Goal: Transaction & Acquisition: Purchase product/service

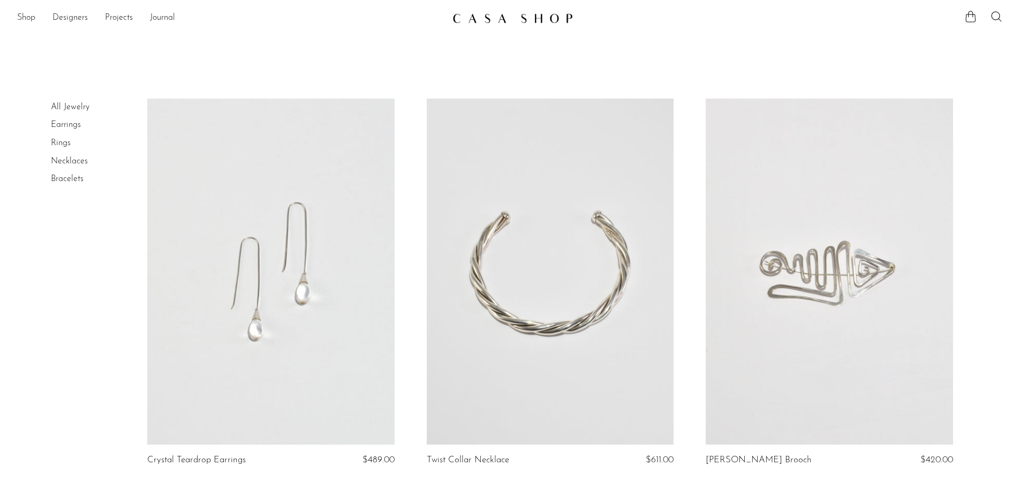
click at [82, 163] on link "Necklaces" at bounding box center [69, 161] width 37 height 9
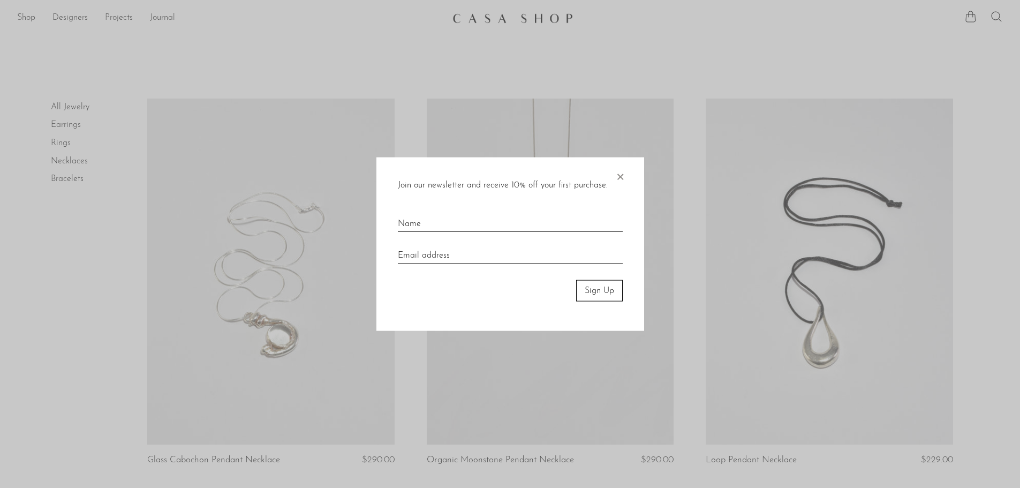
click at [621, 177] on span "×" at bounding box center [620, 174] width 11 height 34
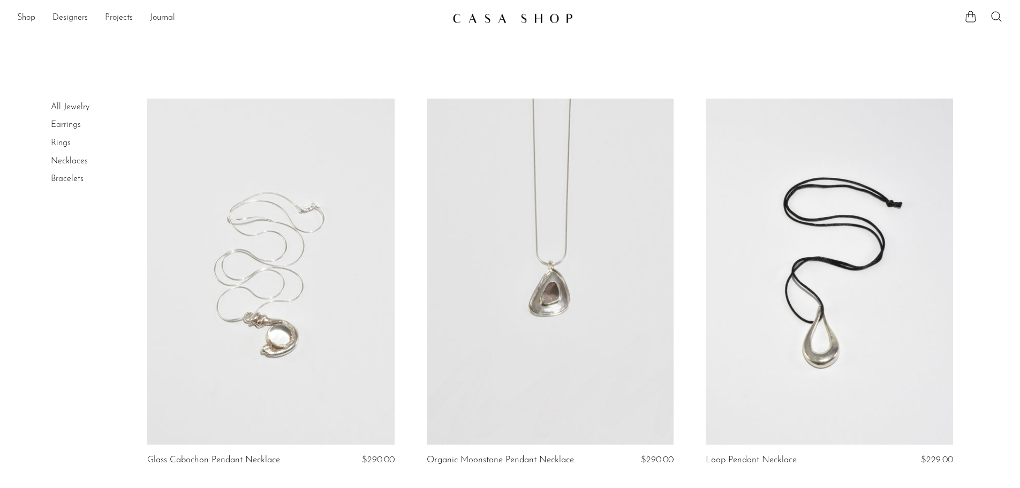
click at [74, 124] on link "Earrings" at bounding box center [66, 125] width 30 height 9
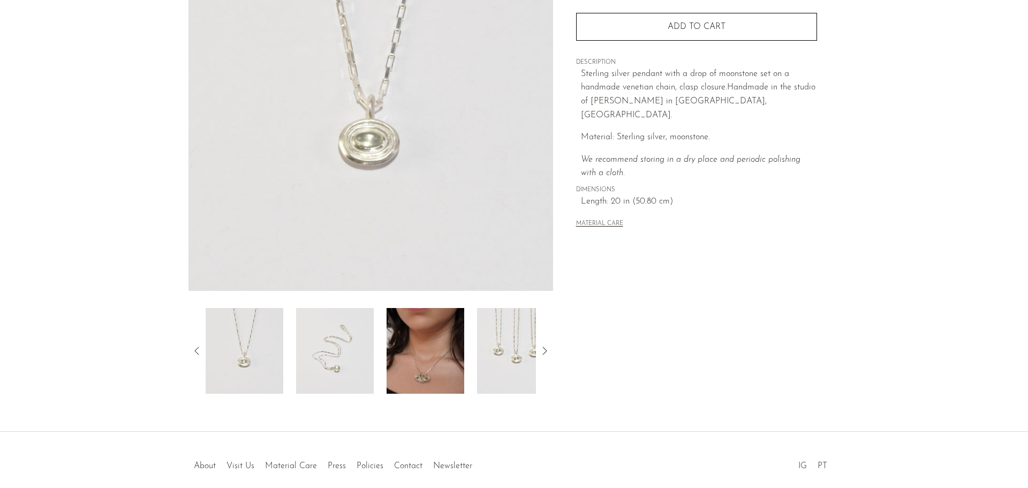
scroll to position [161, 0]
click at [350, 366] on img at bounding box center [335, 350] width 78 height 86
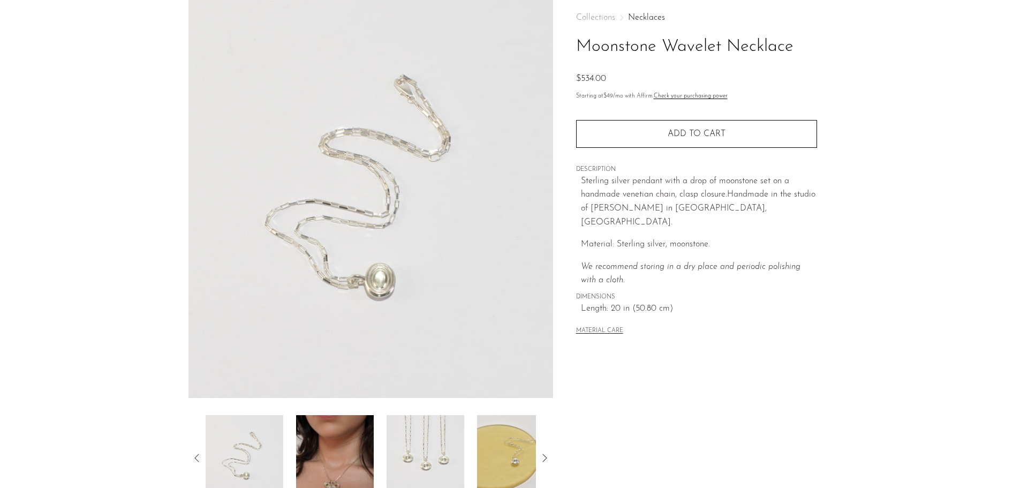
scroll to position [54, 0]
click at [502, 453] on img at bounding box center [516, 458] width 78 height 86
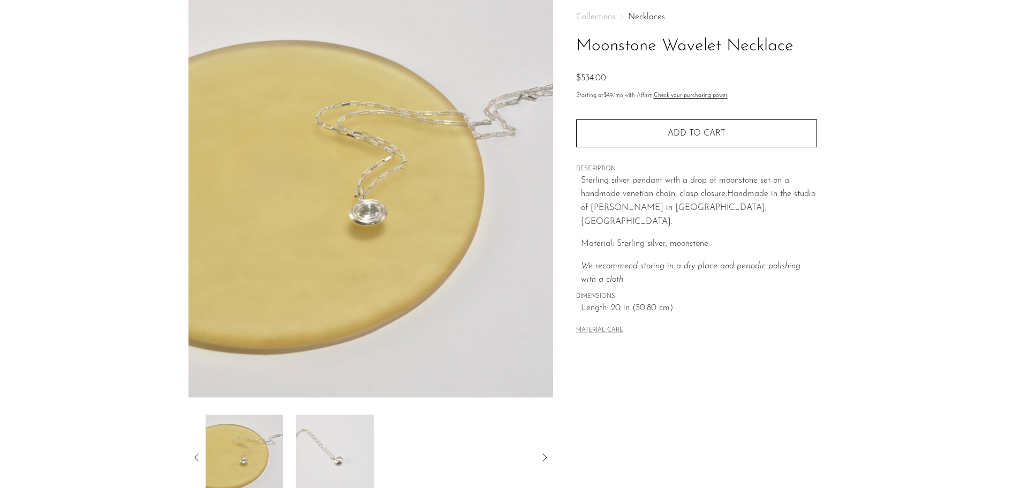
click at [355, 461] on img at bounding box center [335, 458] width 78 height 86
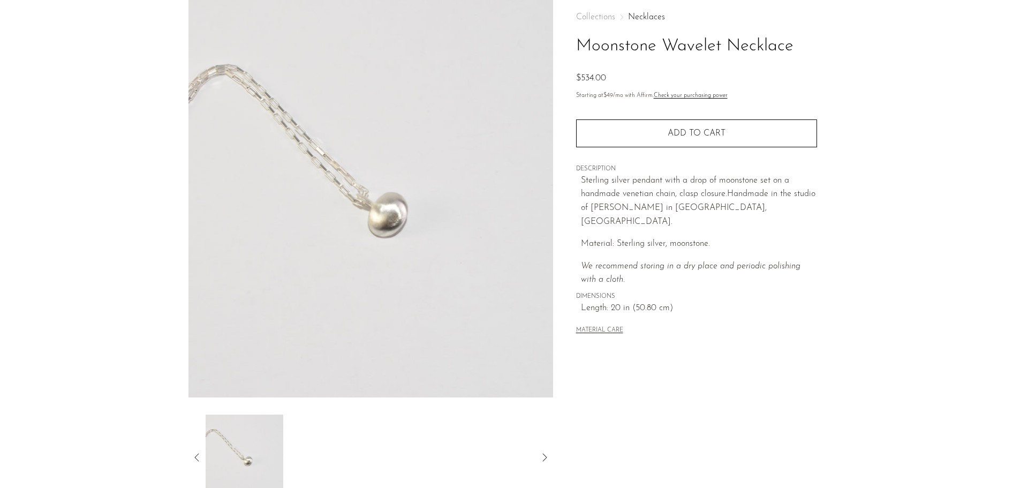
click at [547, 453] on icon at bounding box center [544, 457] width 13 height 13
click at [200, 453] on icon at bounding box center [197, 457] width 13 height 13
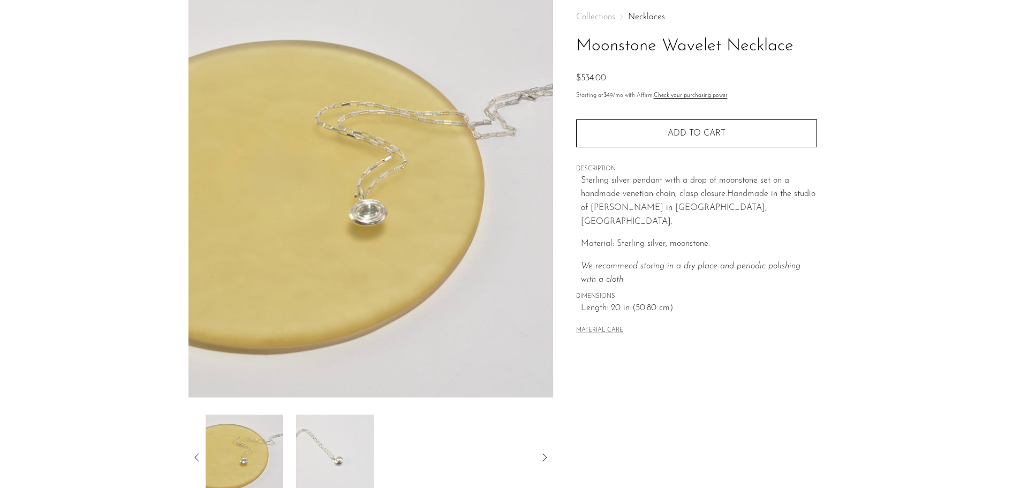
click at [199, 451] on icon at bounding box center [197, 457] width 13 height 13
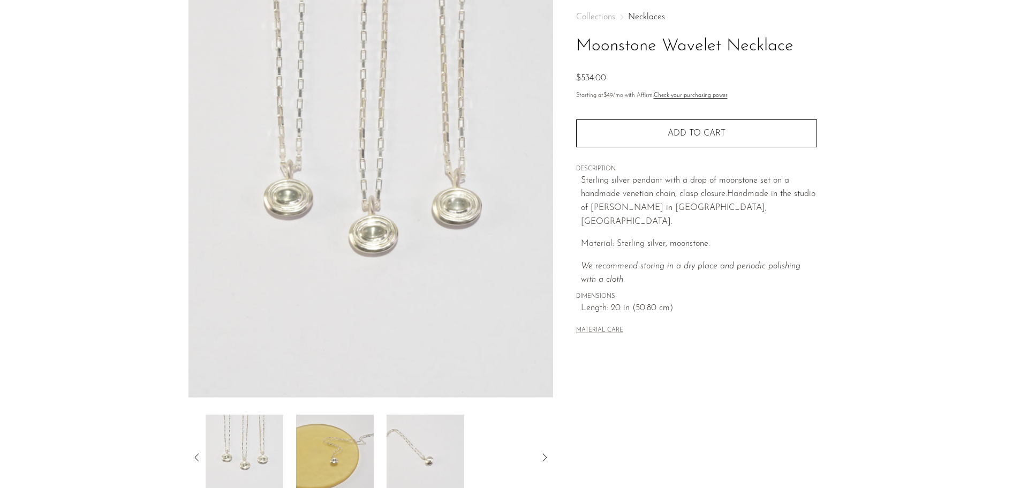
click at [260, 452] on img at bounding box center [245, 458] width 78 height 86
click at [310, 453] on img at bounding box center [335, 458] width 78 height 86
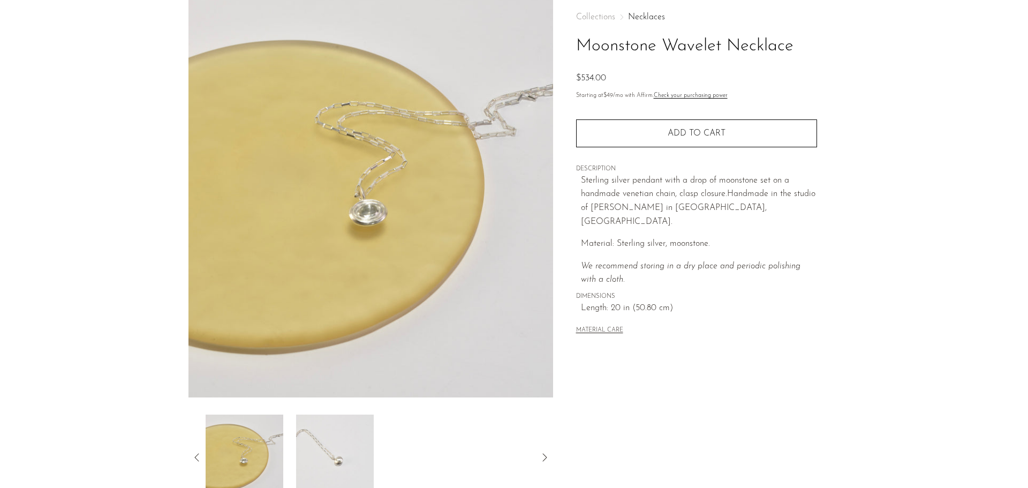
click at [199, 458] on icon at bounding box center [197, 457] width 13 height 13
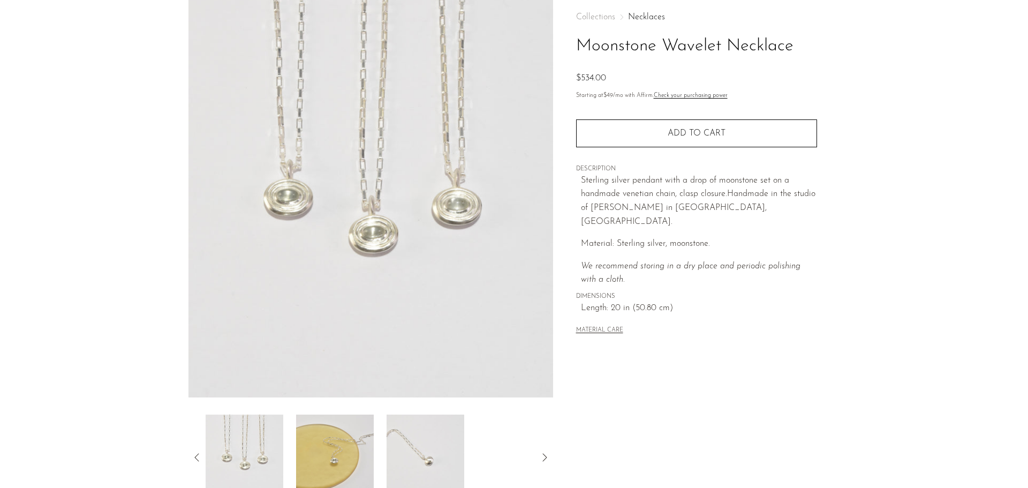
click at [199, 458] on icon at bounding box center [197, 457] width 13 height 13
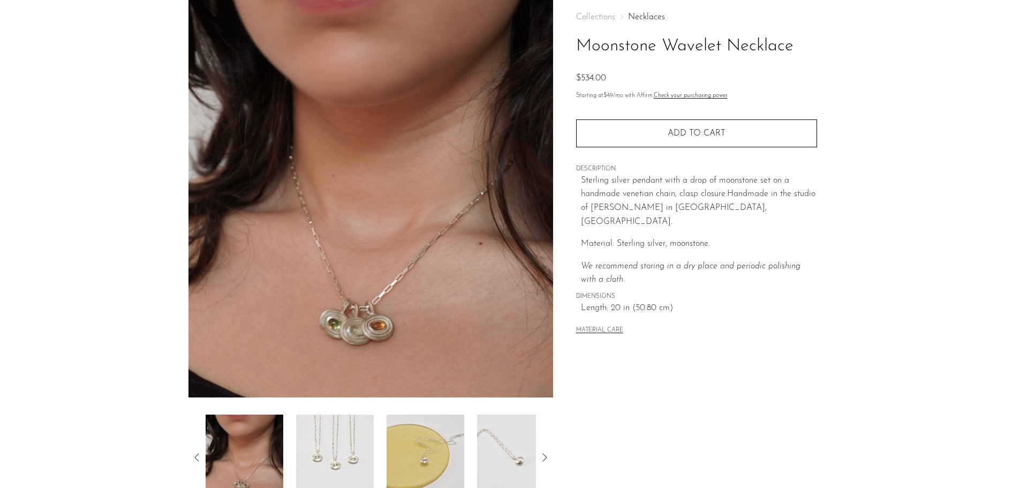
click at [334, 441] on img at bounding box center [335, 458] width 78 height 86
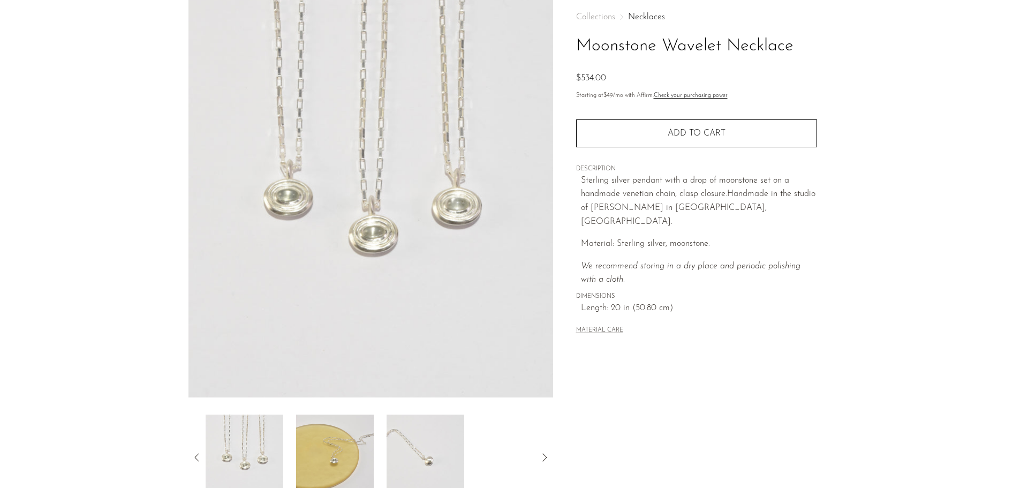
click at [195, 455] on icon at bounding box center [197, 457] width 13 height 13
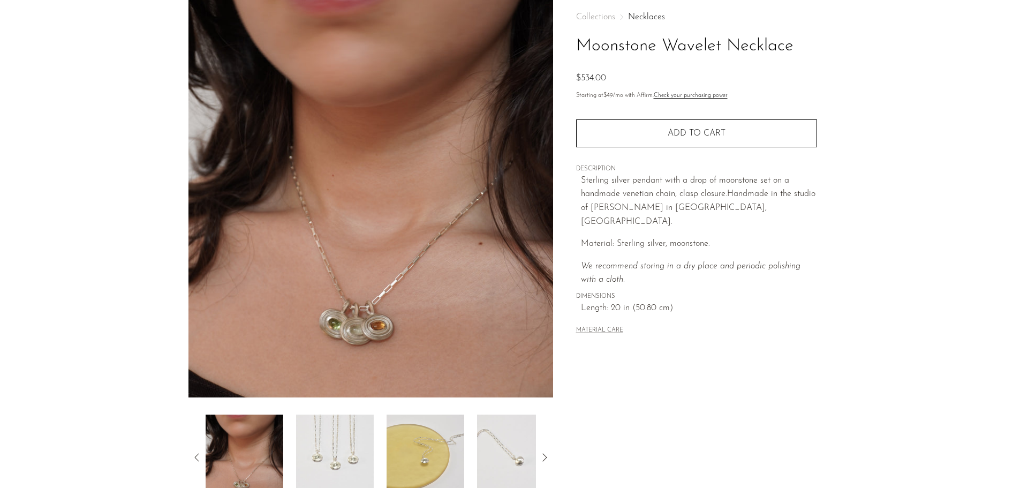
click at [195, 455] on icon at bounding box center [197, 457] width 13 height 13
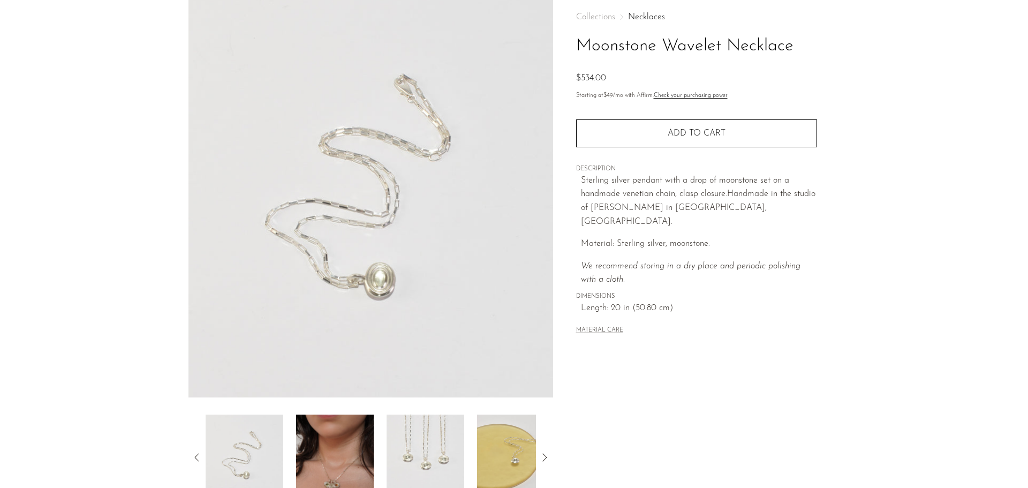
click at [195, 455] on icon at bounding box center [197, 457] width 13 height 13
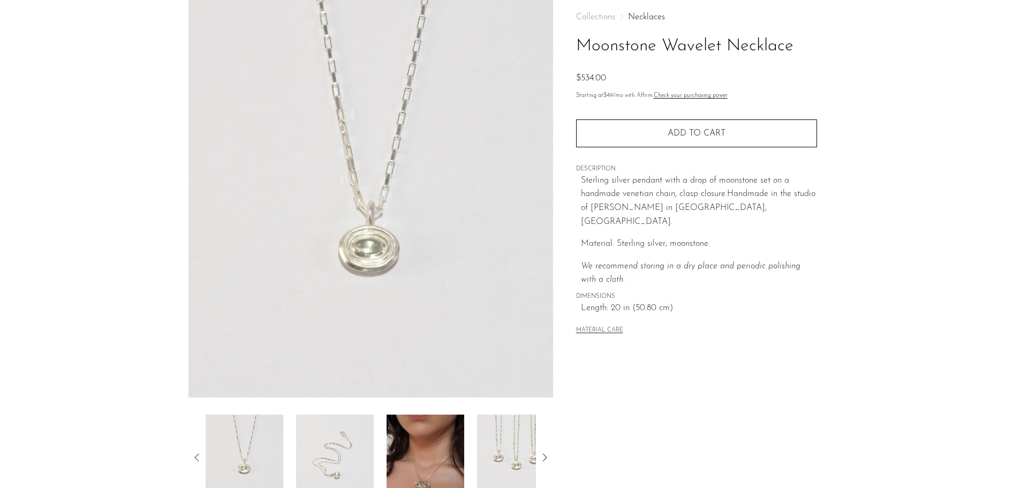
click at [195, 455] on icon at bounding box center [197, 457] width 13 height 13
click at [266, 450] on img at bounding box center [245, 458] width 78 height 86
click at [259, 450] on img at bounding box center [245, 458] width 78 height 86
click at [336, 444] on img at bounding box center [335, 458] width 78 height 86
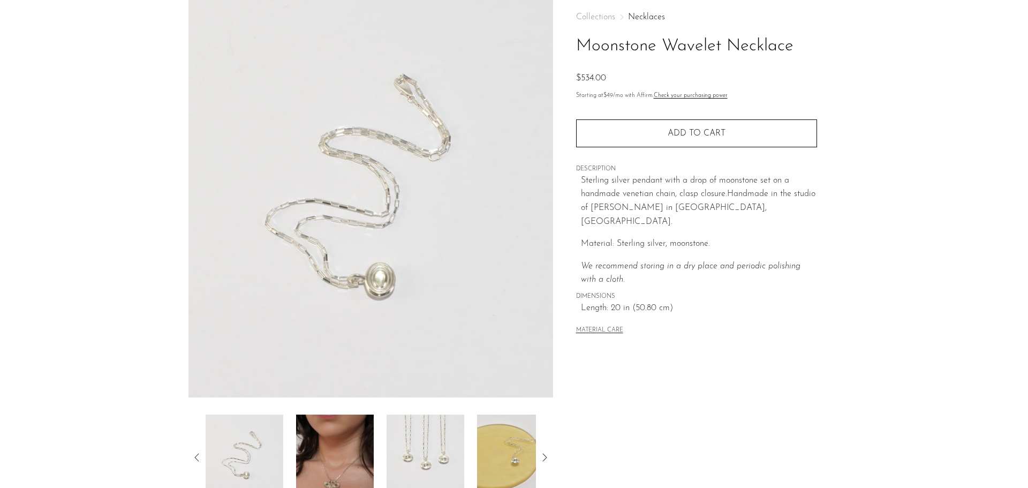
click at [344, 439] on img at bounding box center [335, 458] width 78 height 86
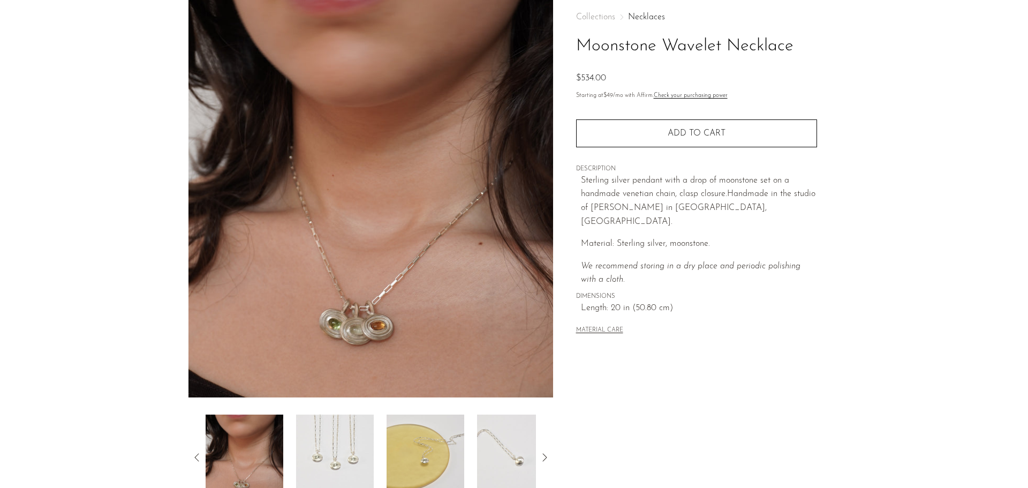
drag, startPoint x: 430, startPoint y: 442, endPoint x: 646, endPoint y: 456, distance: 216.8
click at [646, 456] on div "Collections Necklaces Moonstone Wavelet Necklace $534.00 Starting at $49 /mo wi…" at bounding box center [696, 248] width 287 height 505
drag, startPoint x: 646, startPoint y: 456, endPoint x: 859, endPoint y: 346, distance: 239.3
click at [859, 346] on section "Moonstone Wavelet Necklace $534.00" at bounding box center [514, 248] width 1028 height 505
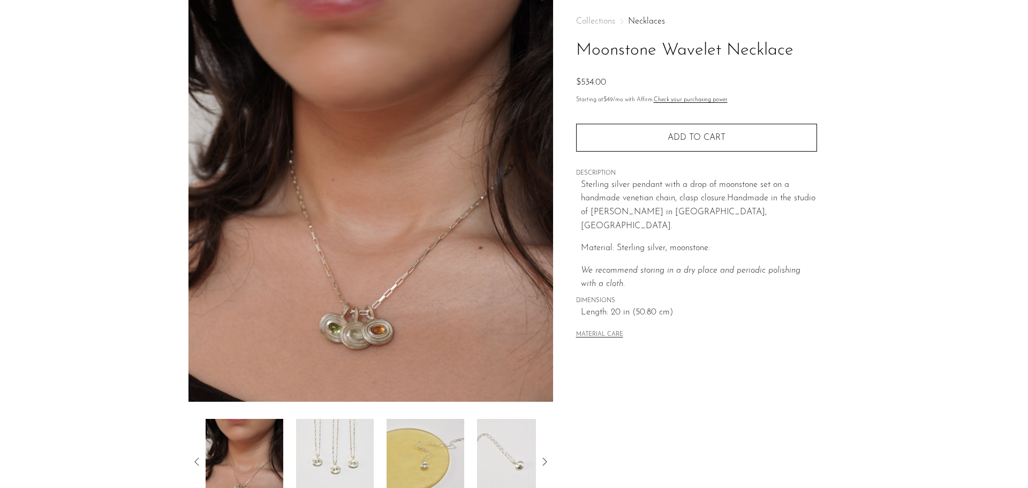
scroll to position [49, 0]
click at [341, 461] on img at bounding box center [335, 462] width 78 height 86
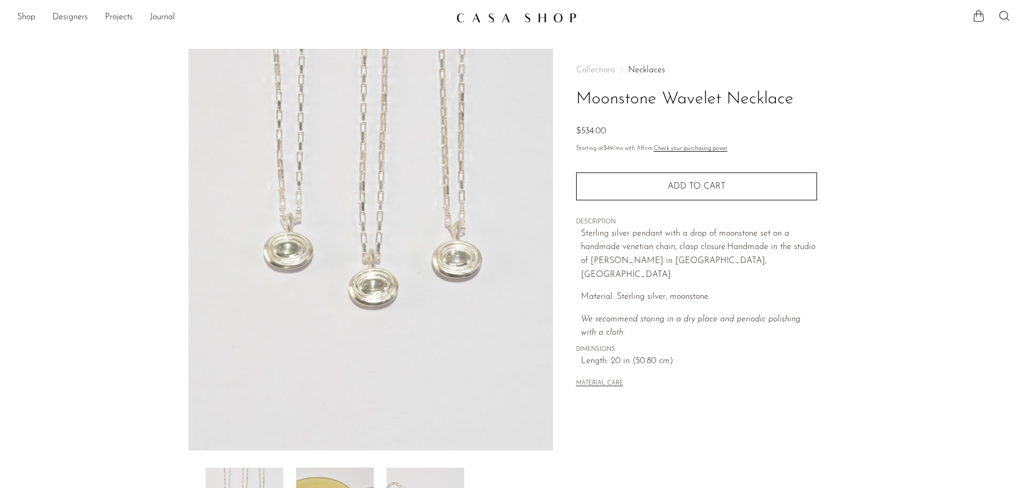
scroll to position [0, 0]
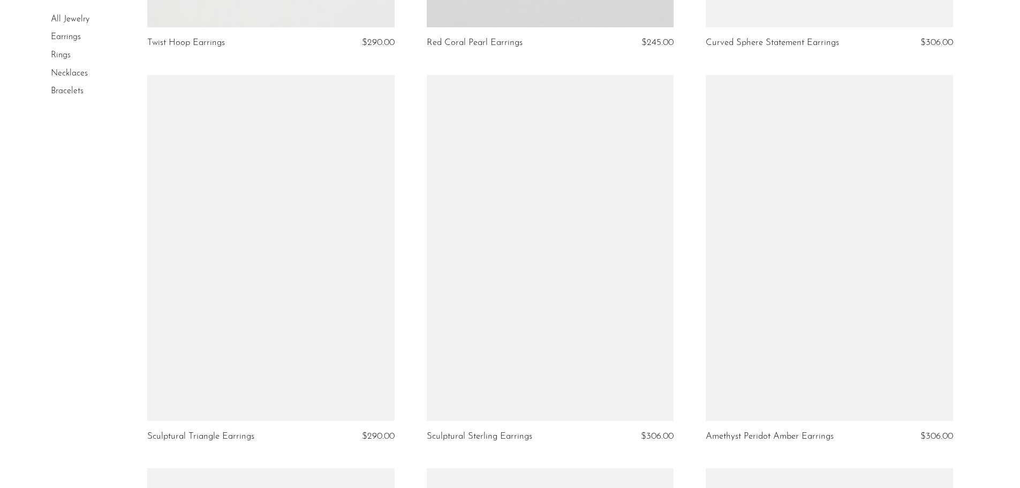
scroll to position [2410, 0]
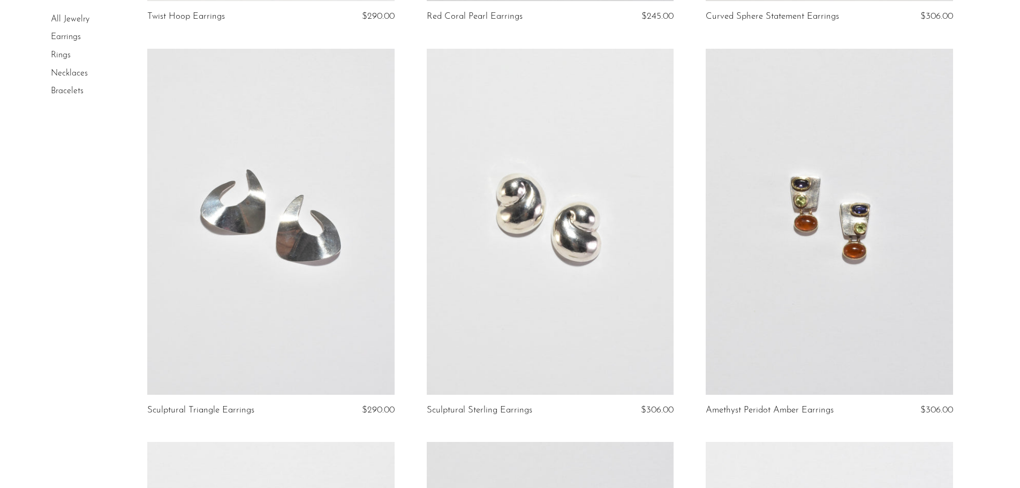
click at [819, 273] on link at bounding box center [829, 222] width 247 height 346
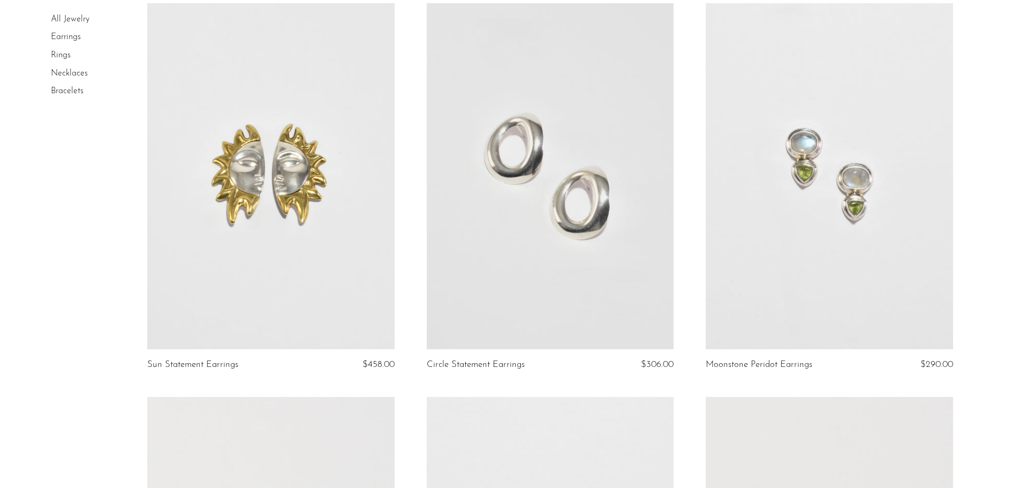
scroll to position [492, 0]
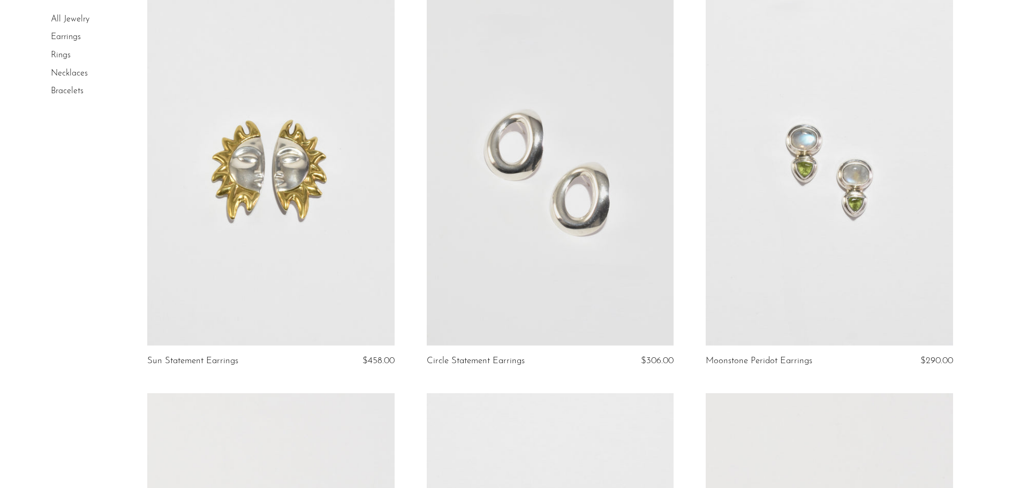
click at [799, 286] on link at bounding box center [829, 172] width 247 height 346
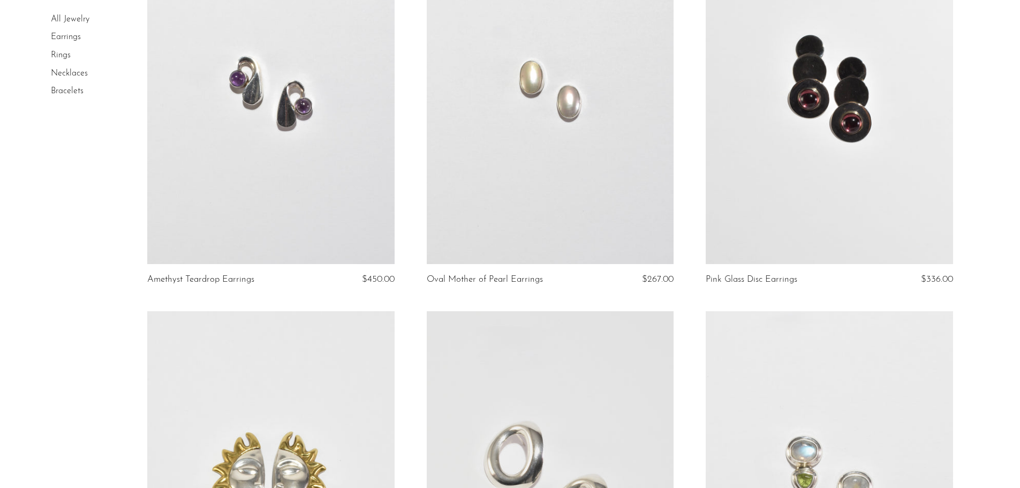
scroll to position [60, 0]
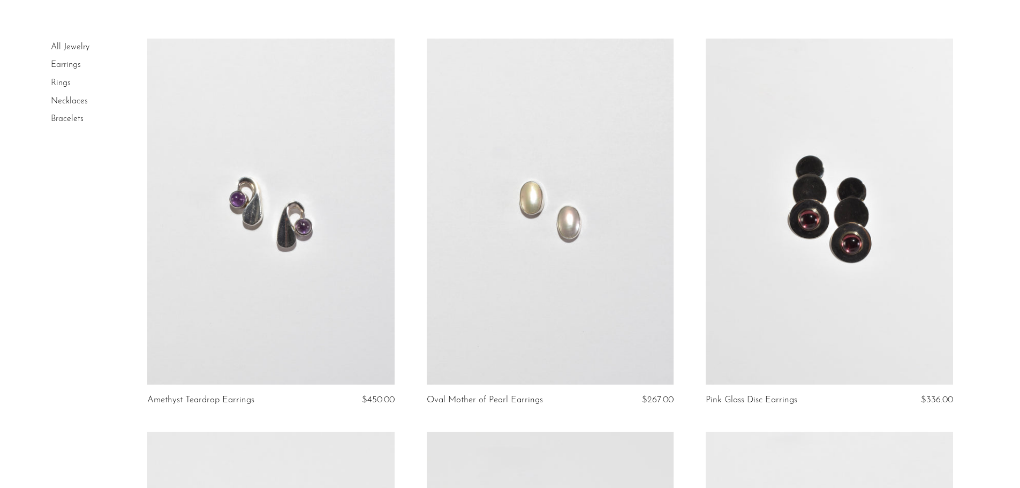
click at [63, 80] on link "Rings" at bounding box center [61, 83] width 20 height 9
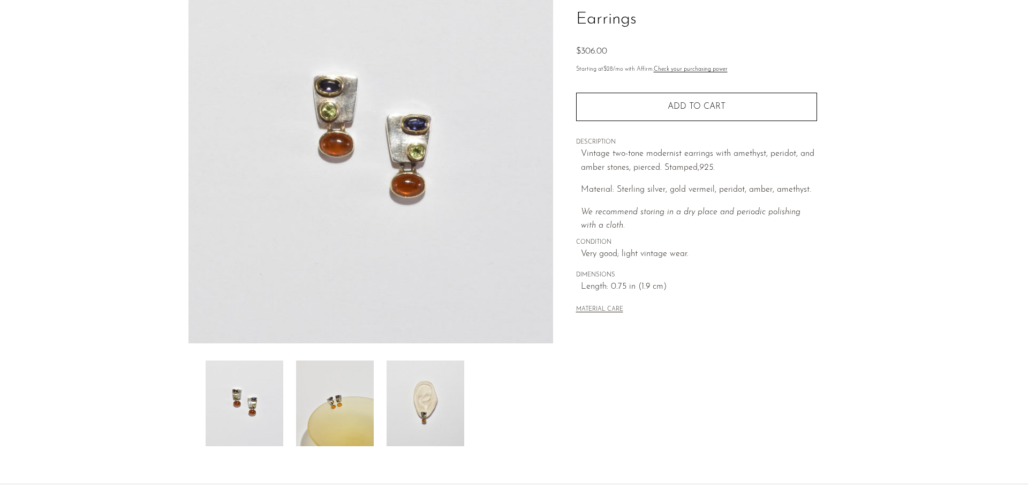
scroll to position [108, 0]
click at [433, 420] on img at bounding box center [426, 403] width 78 height 86
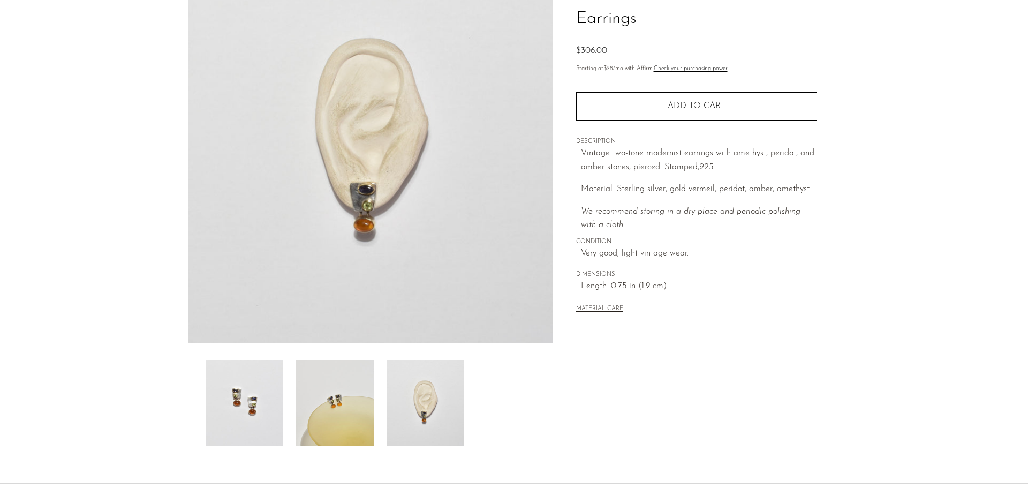
click at [337, 388] on img at bounding box center [335, 403] width 78 height 86
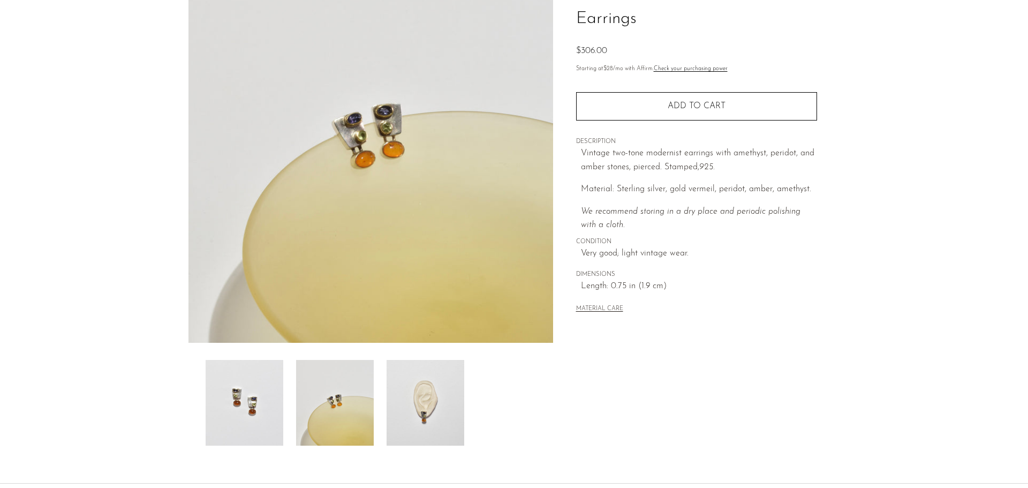
click at [261, 417] on img at bounding box center [245, 403] width 78 height 86
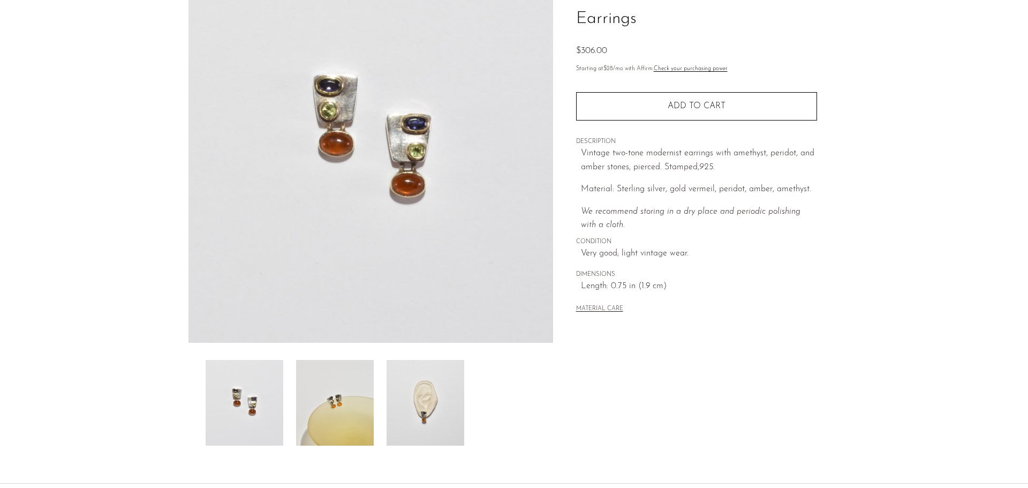
click at [436, 418] on img at bounding box center [426, 403] width 78 height 86
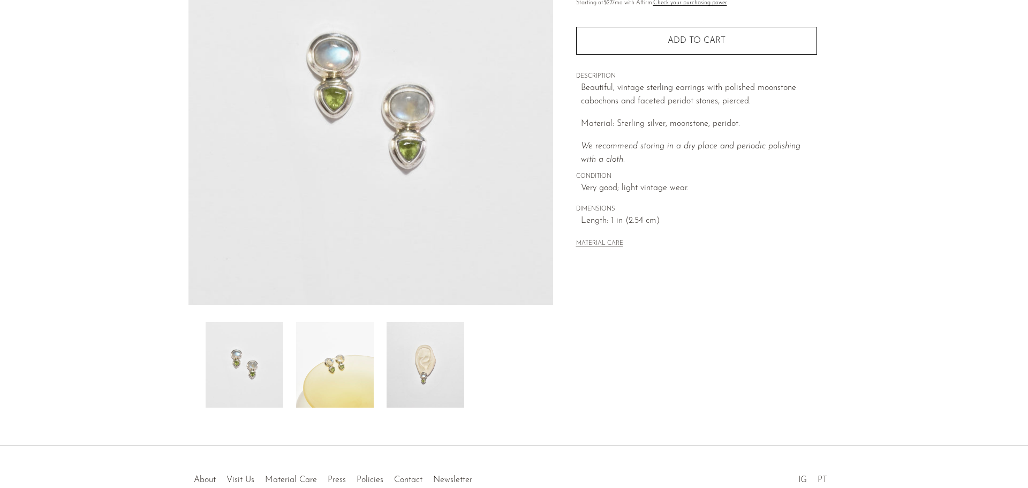
scroll to position [153, 0]
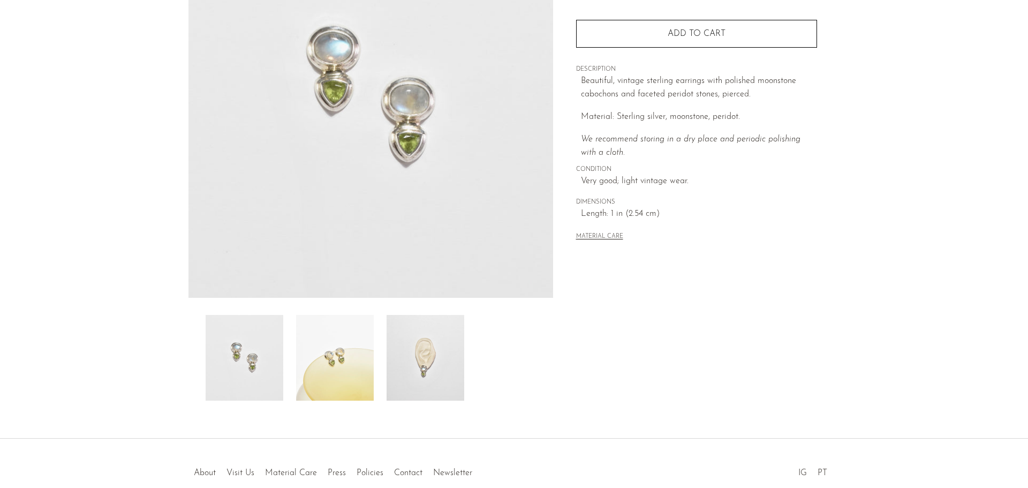
click at [418, 381] on img at bounding box center [426, 358] width 78 height 86
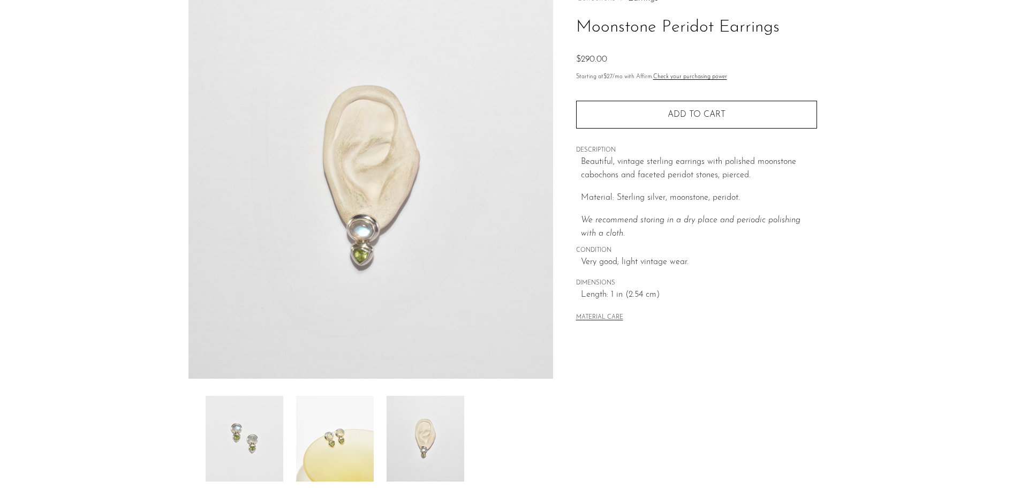
scroll to position [74, 0]
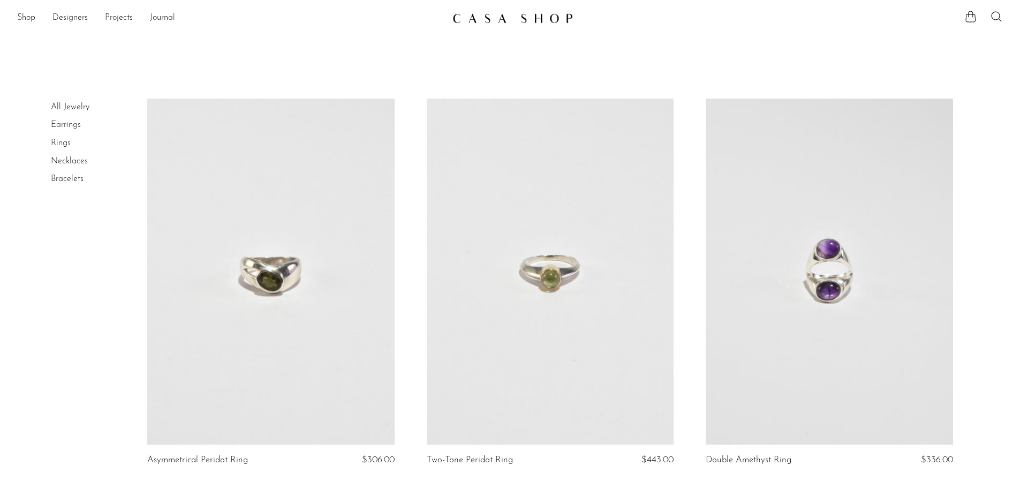
click at [74, 165] on link "Necklaces" at bounding box center [69, 161] width 37 height 9
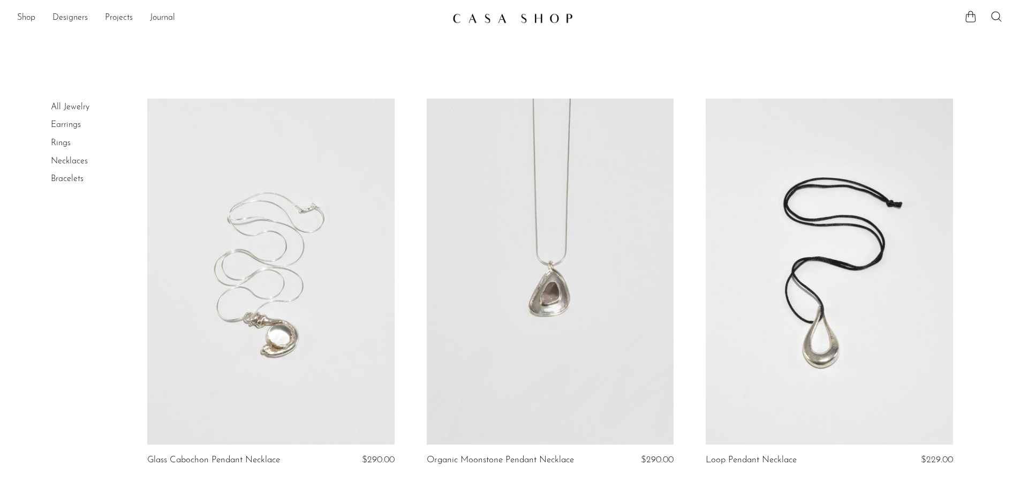
click at [289, 380] on link at bounding box center [270, 272] width 247 height 346
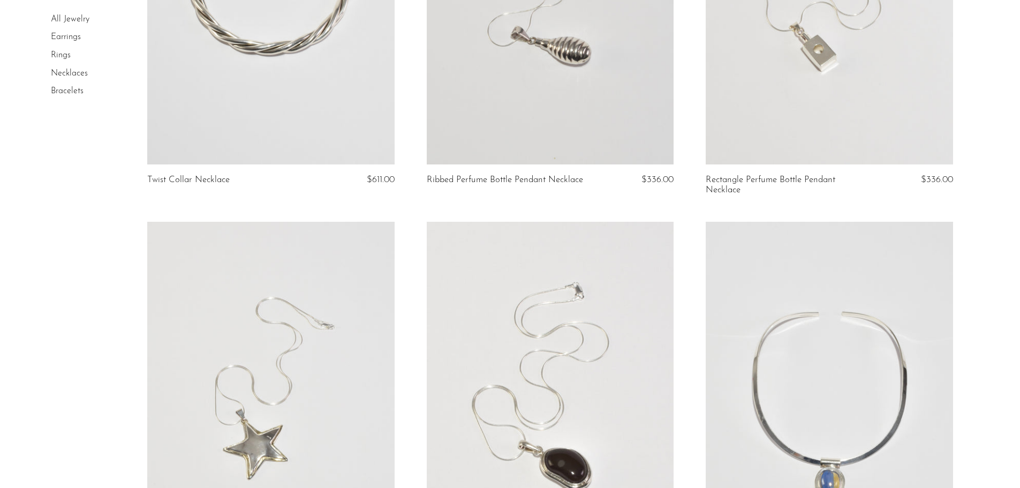
scroll to position [781, 0]
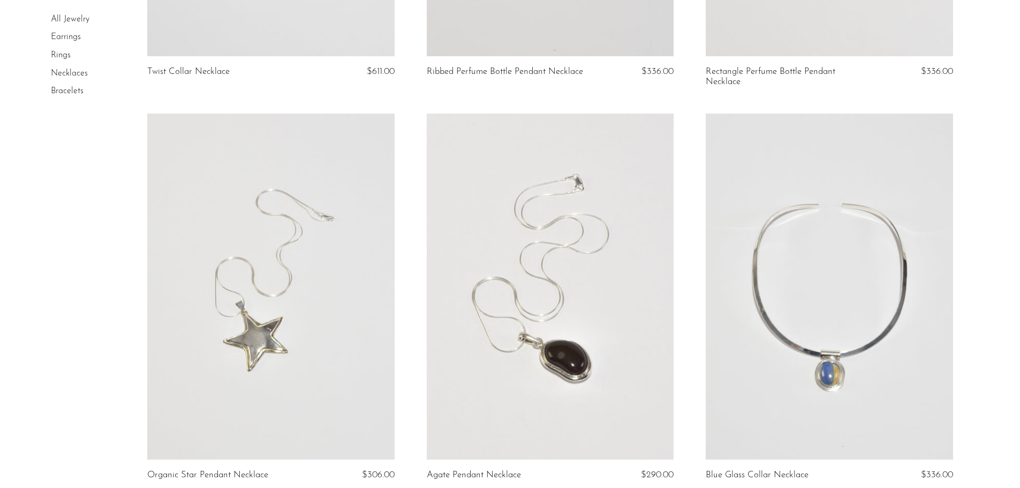
click at [436, 316] on link at bounding box center [550, 287] width 247 height 346
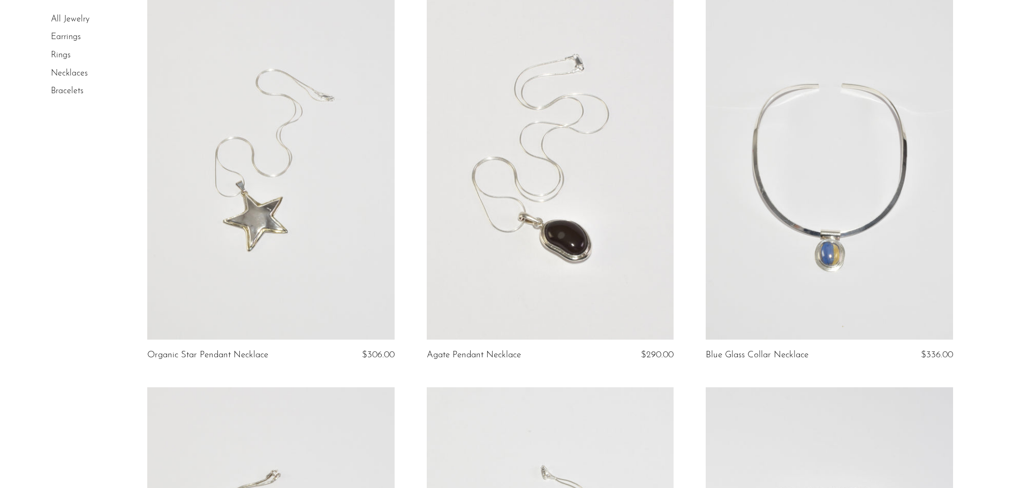
scroll to position [914, 0]
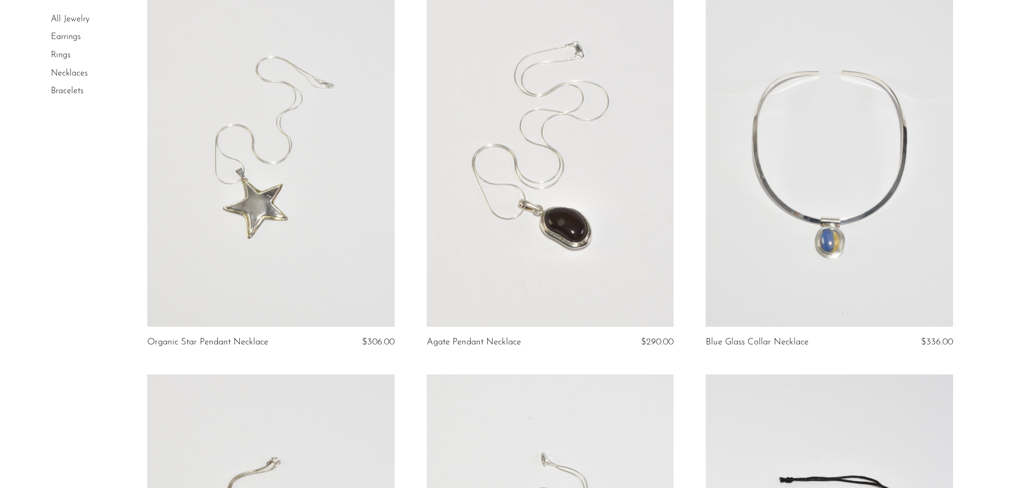
click at [793, 254] on link at bounding box center [829, 154] width 247 height 346
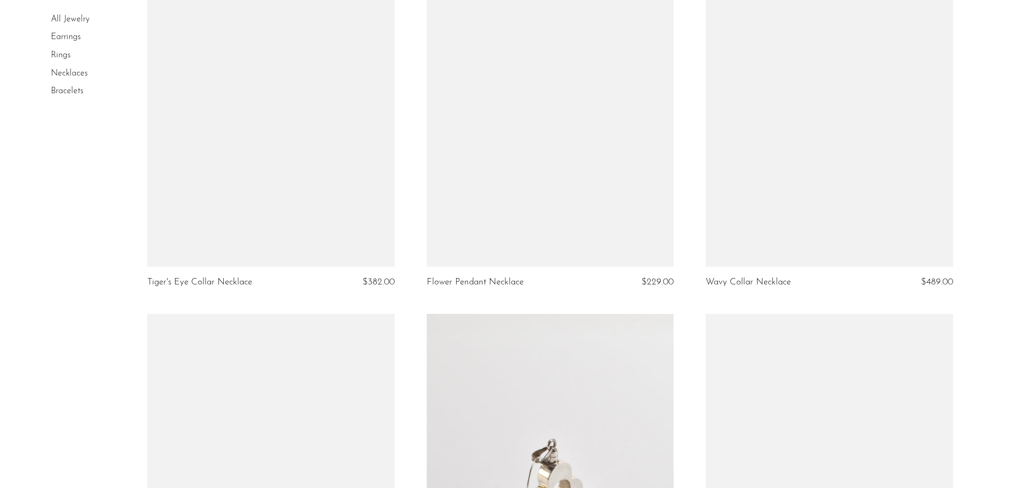
scroll to position [2159, 0]
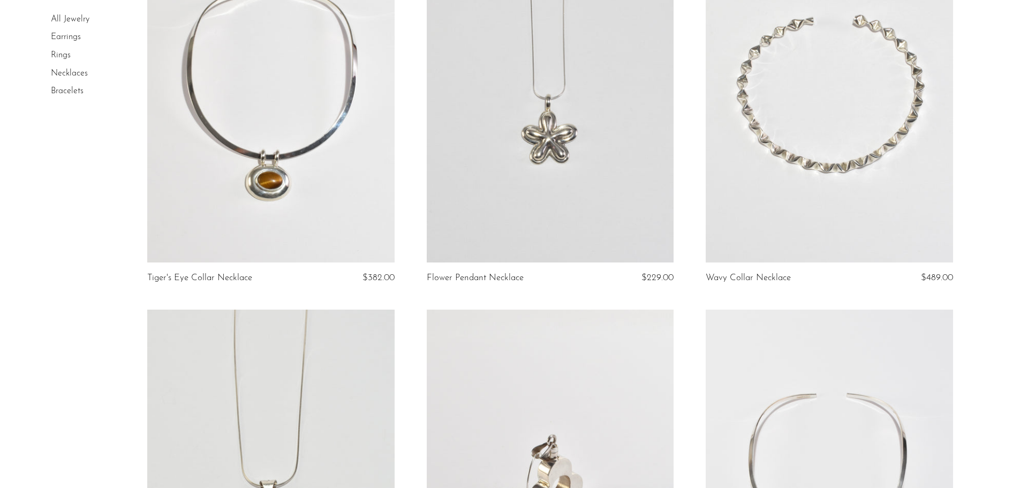
click at [298, 210] on link at bounding box center [270, 89] width 247 height 346
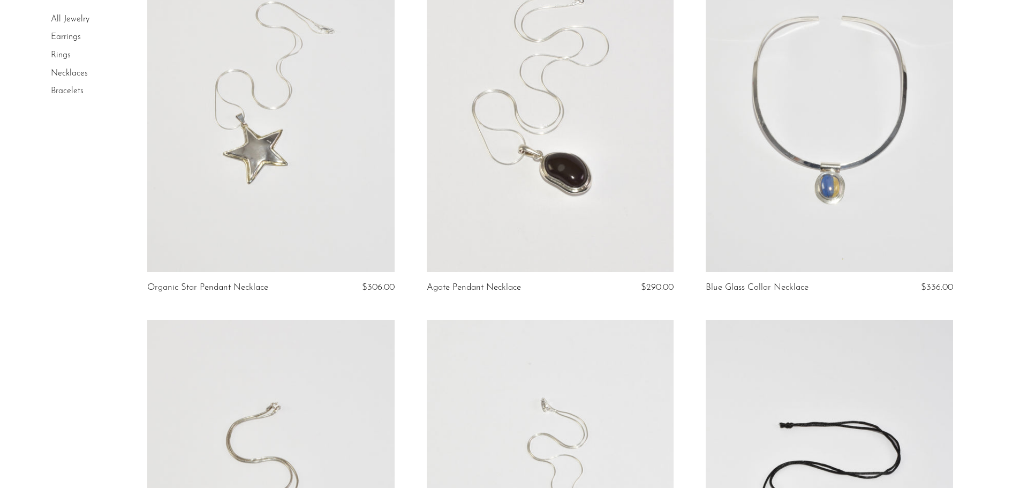
scroll to position [972, 0]
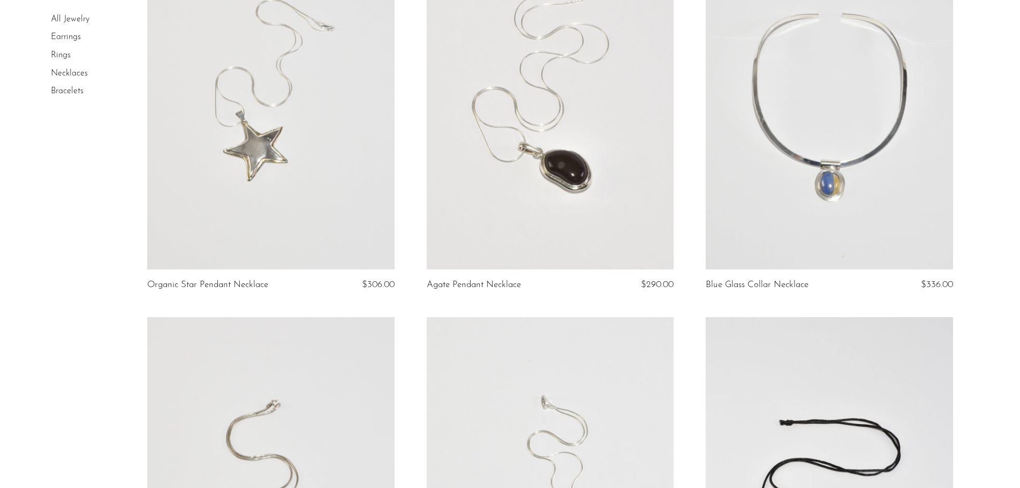
click at [316, 236] on link at bounding box center [270, 96] width 247 height 346
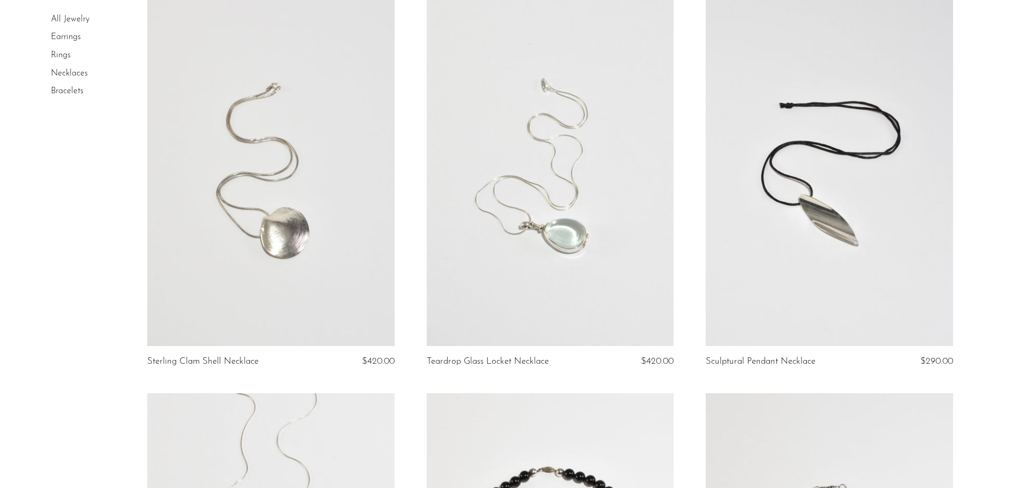
scroll to position [1293, 0]
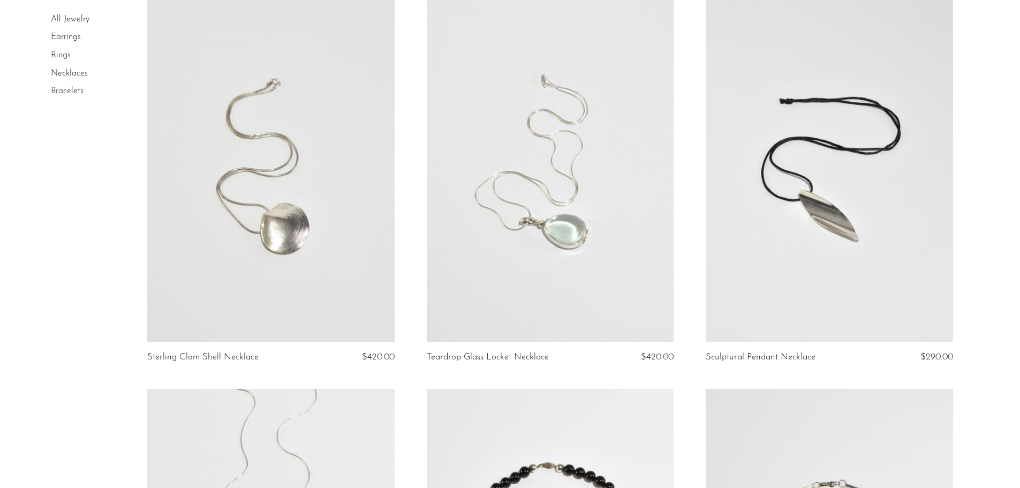
click at [597, 223] on link at bounding box center [550, 169] width 247 height 346
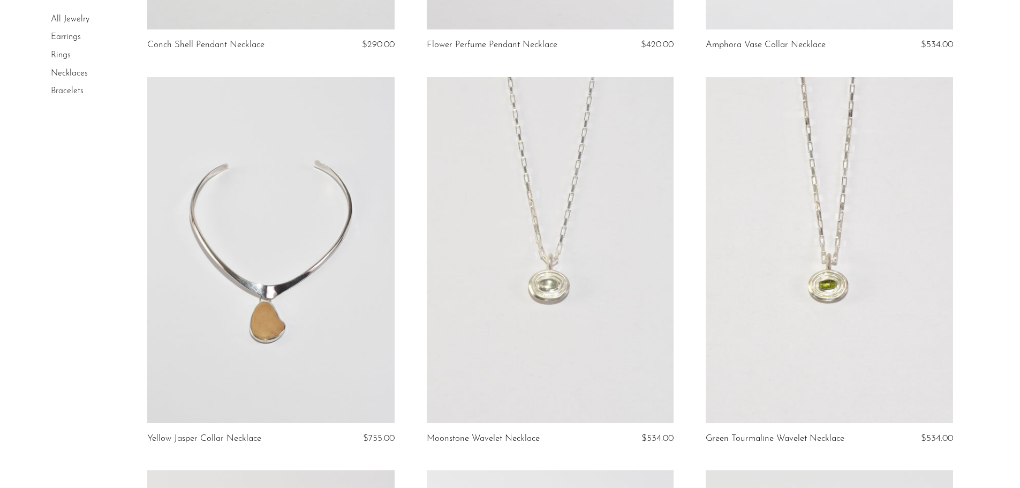
scroll to position [2792, 0]
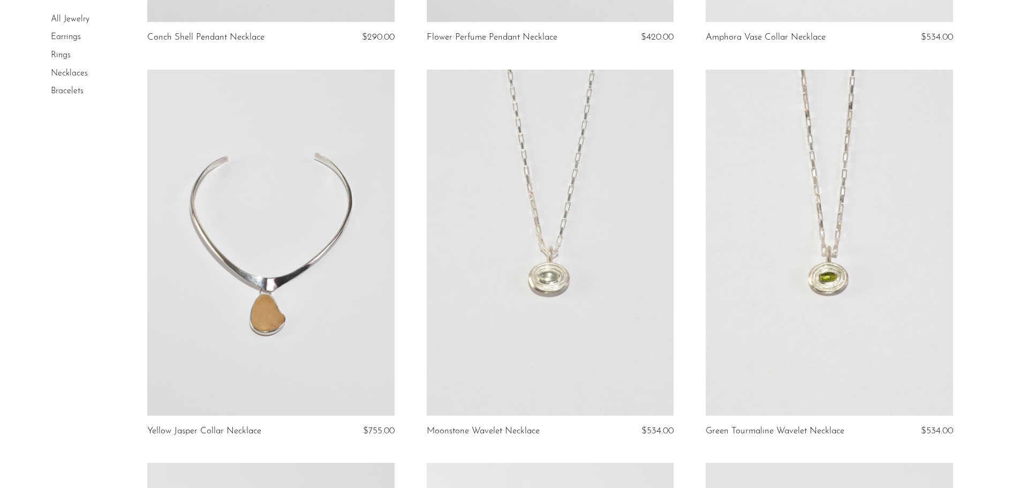
click at [549, 271] on link at bounding box center [550, 243] width 247 height 346
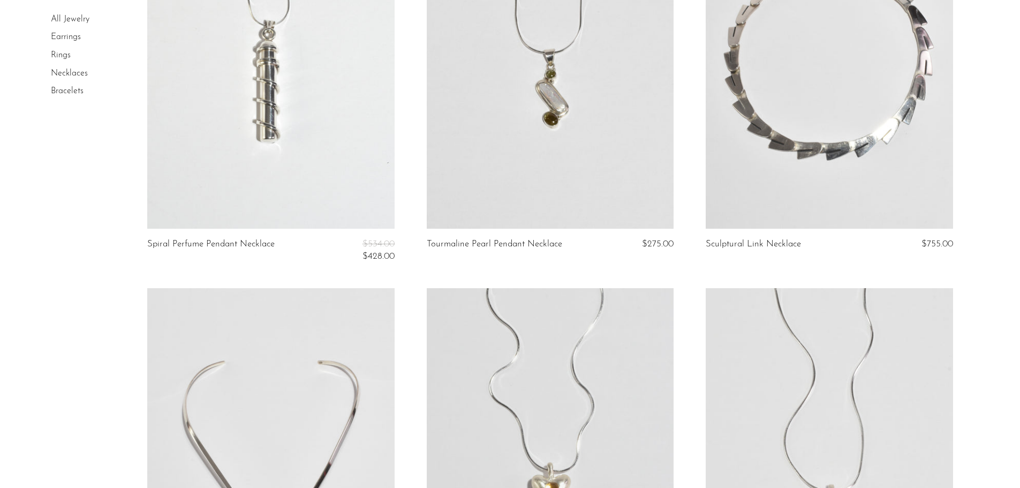
scroll to position [3971, 0]
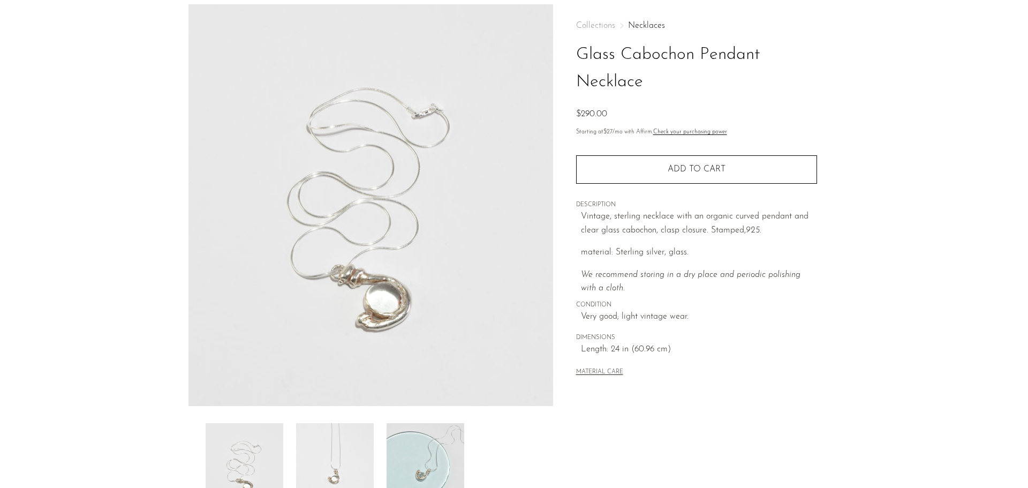
scroll to position [46, 0]
click at [432, 465] on img at bounding box center [426, 466] width 78 height 86
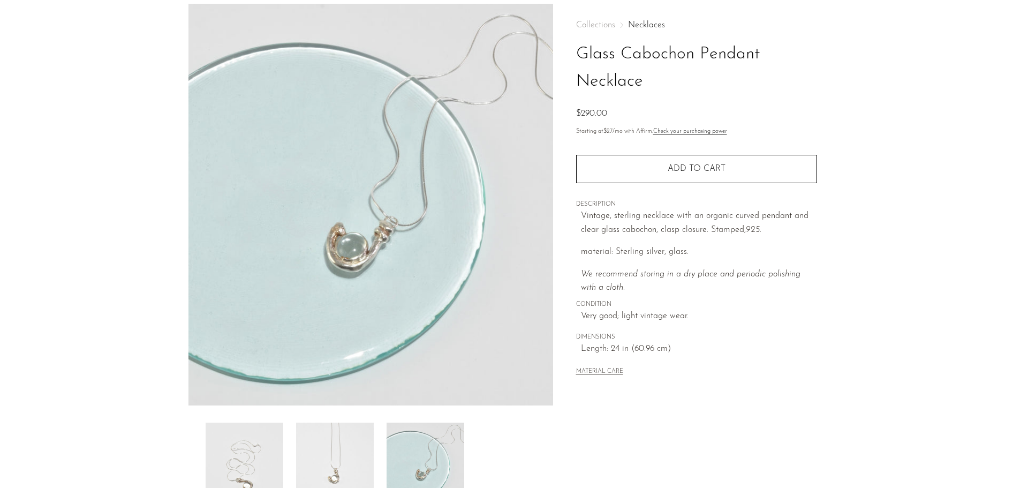
click at [347, 453] on img at bounding box center [335, 466] width 78 height 86
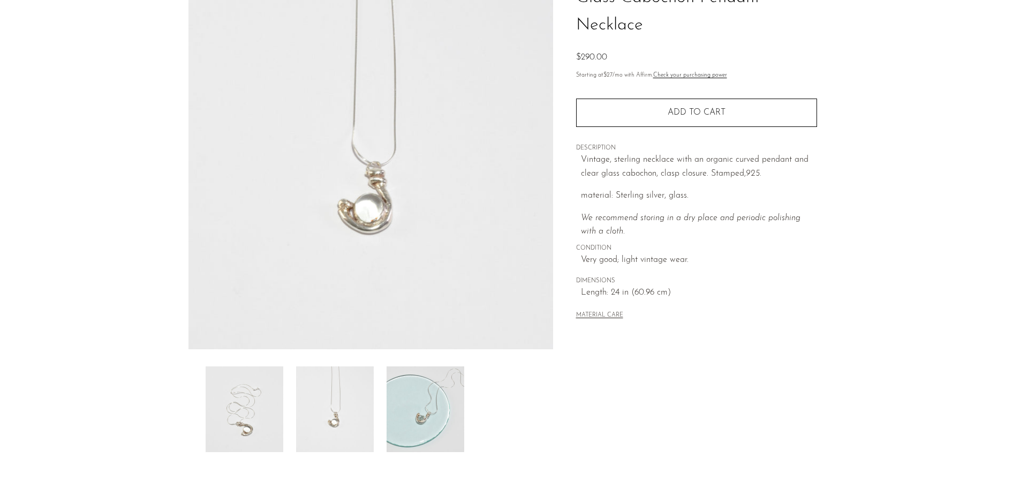
scroll to position [104, 0]
click at [245, 426] on img at bounding box center [245, 407] width 78 height 86
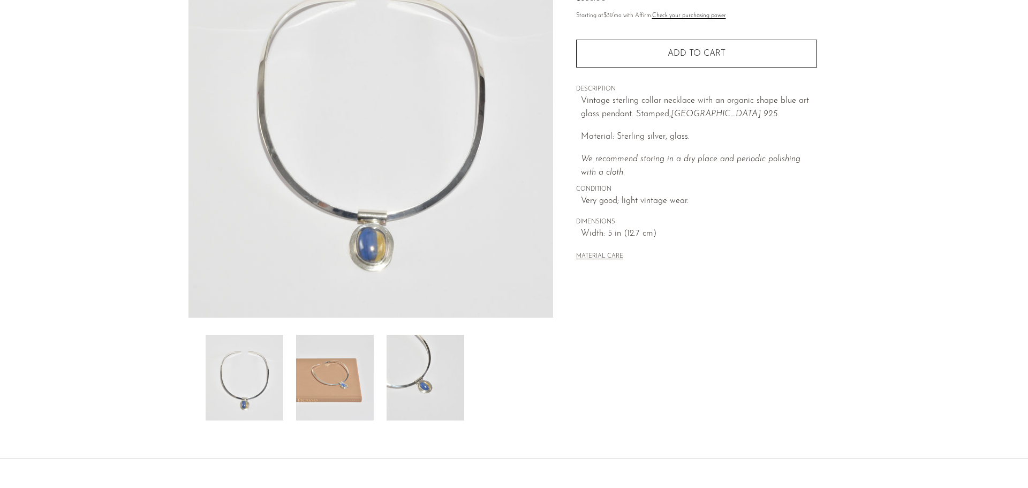
scroll to position [133, 0]
click at [351, 394] on img at bounding box center [335, 378] width 78 height 86
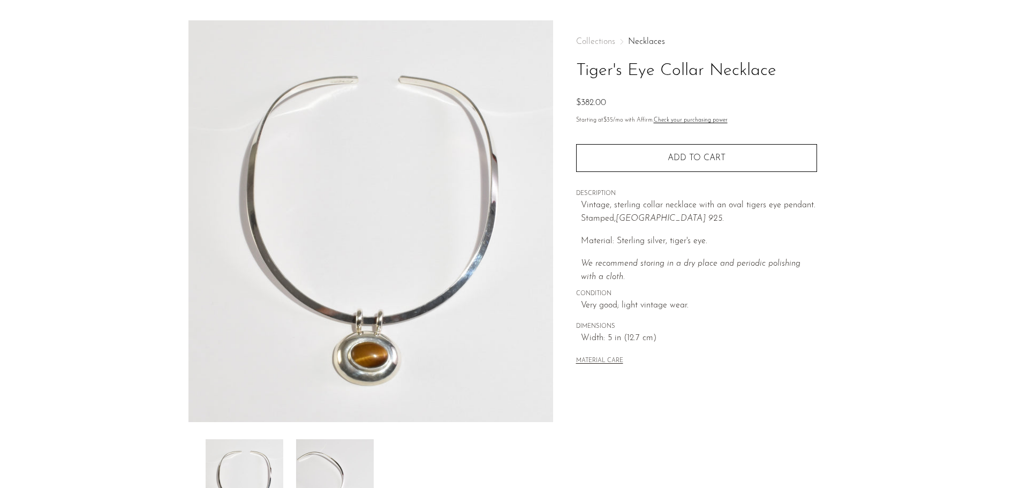
scroll to position [33, 0]
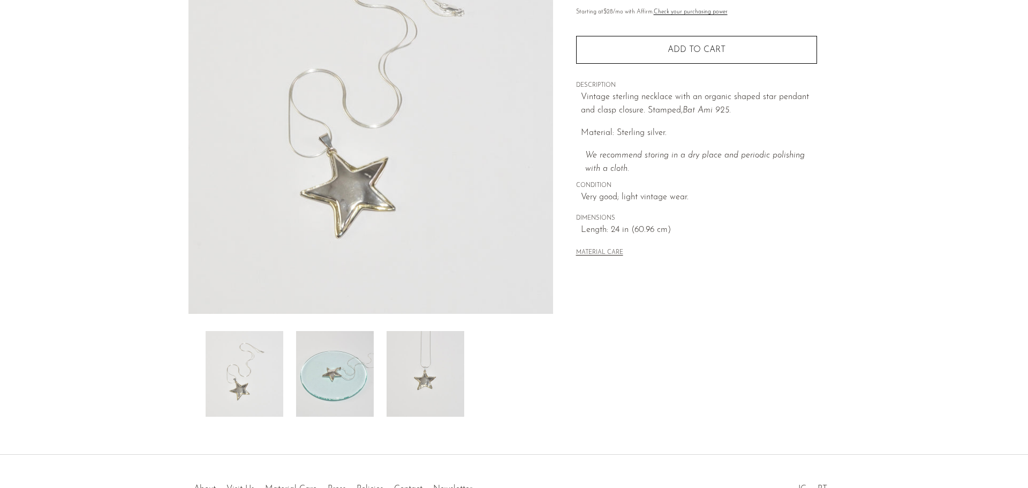
scroll to position [195, 0]
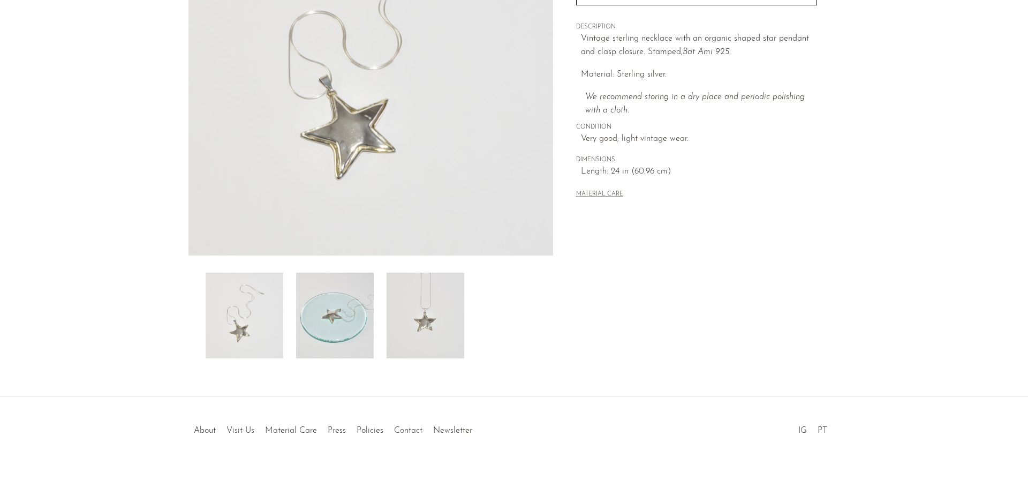
click at [342, 340] on img at bounding box center [335, 316] width 78 height 86
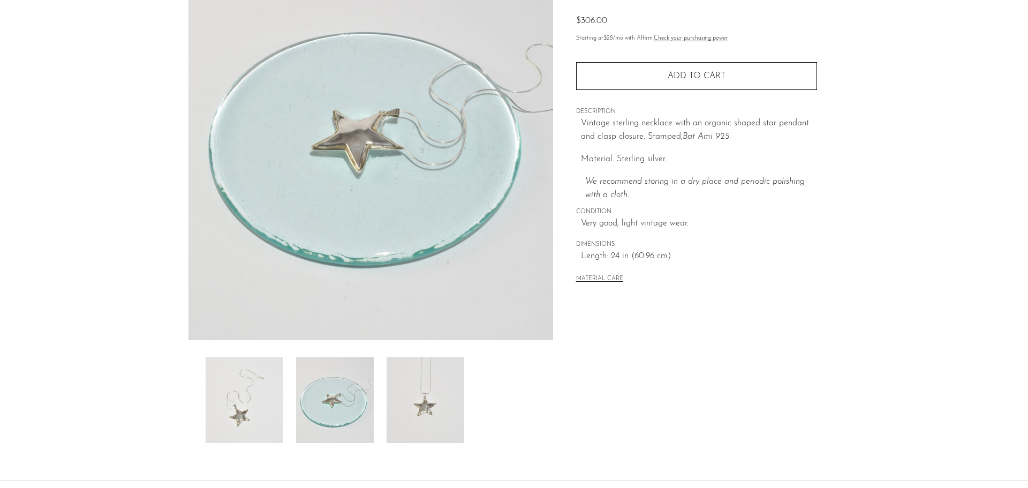
scroll to position [114, 0]
click at [442, 405] on img at bounding box center [426, 398] width 78 height 86
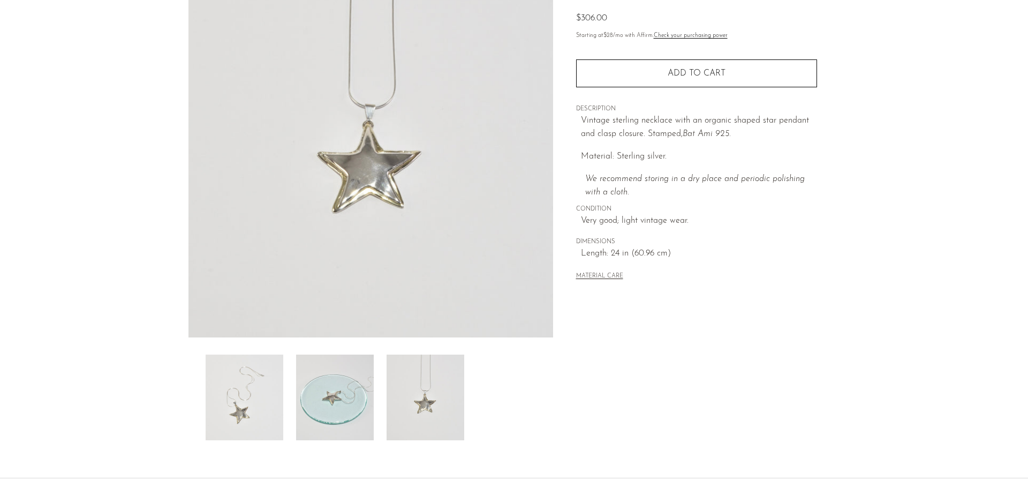
click at [411, 413] on img at bounding box center [426, 398] width 78 height 86
click at [246, 417] on img at bounding box center [245, 398] width 78 height 86
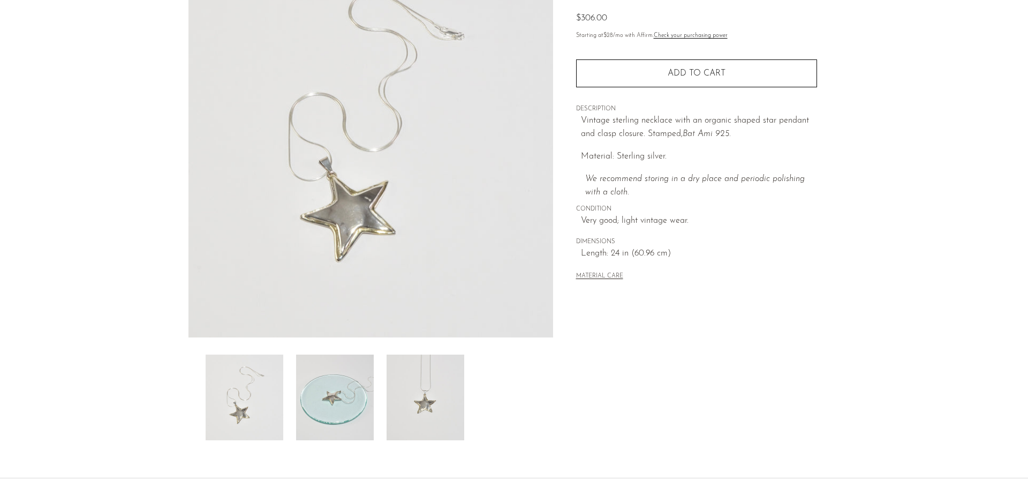
click at [445, 400] on img at bounding box center [426, 398] width 78 height 86
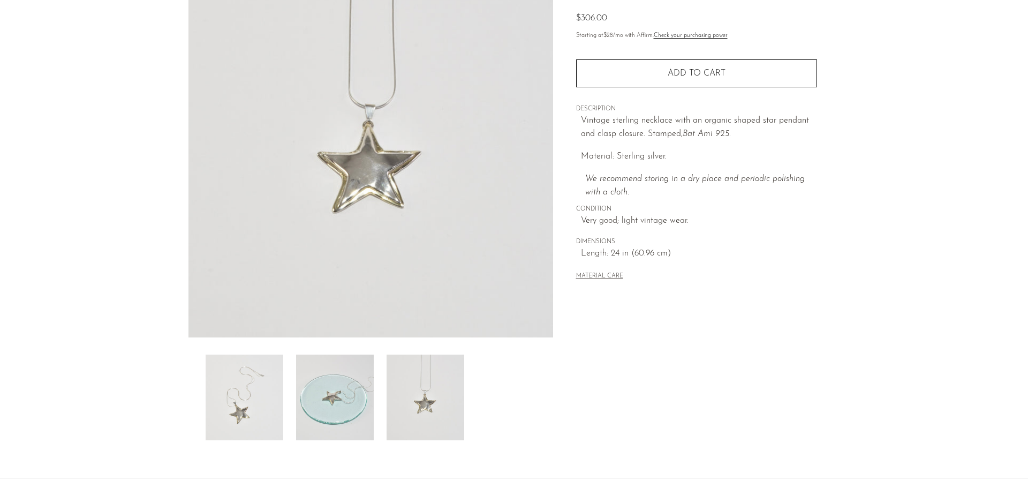
click at [355, 415] on img at bounding box center [335, 398] width 78 height 86
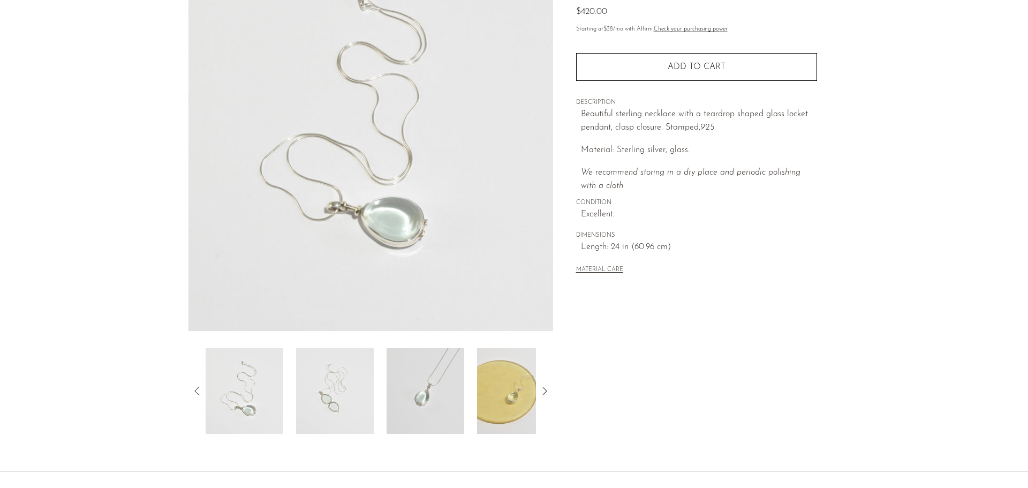
scroll to position [161, 0]
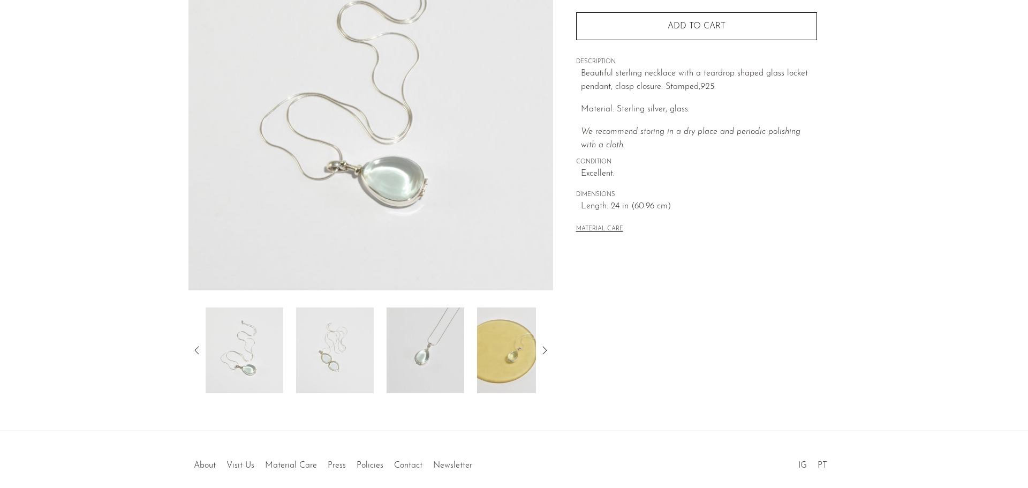
click at [446, 355] on img at bounding box center [426, 350] width 78 height 86
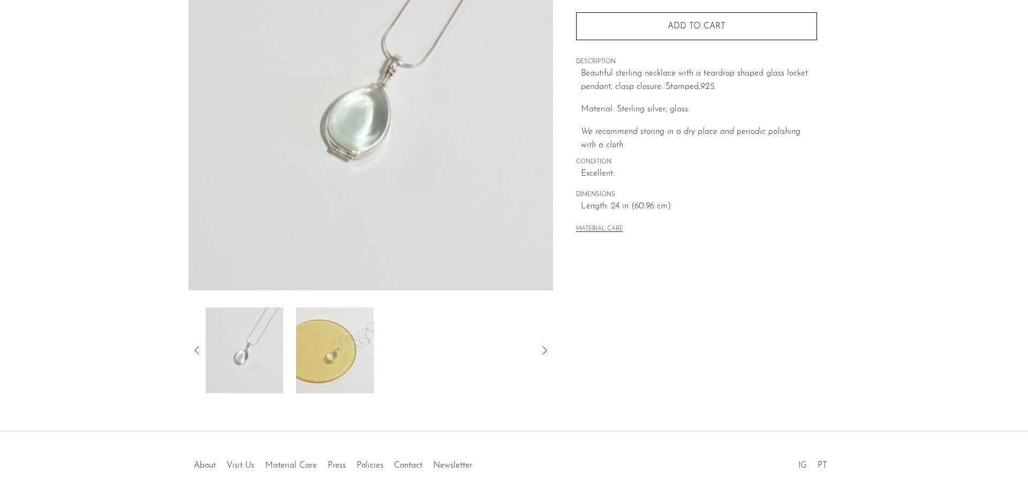
click at [323, 359] on img at bounding box center [335, 350] width 78 height 86
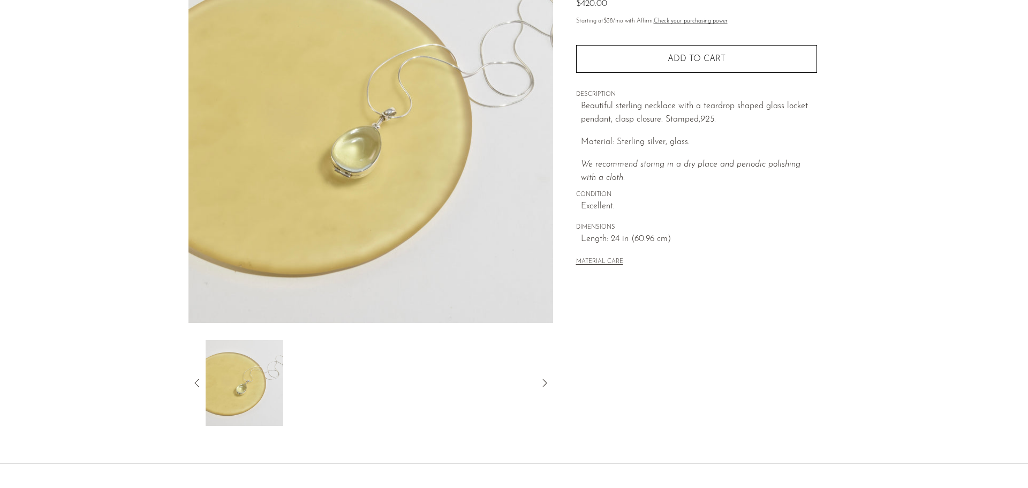
scroll to position [54, 0]
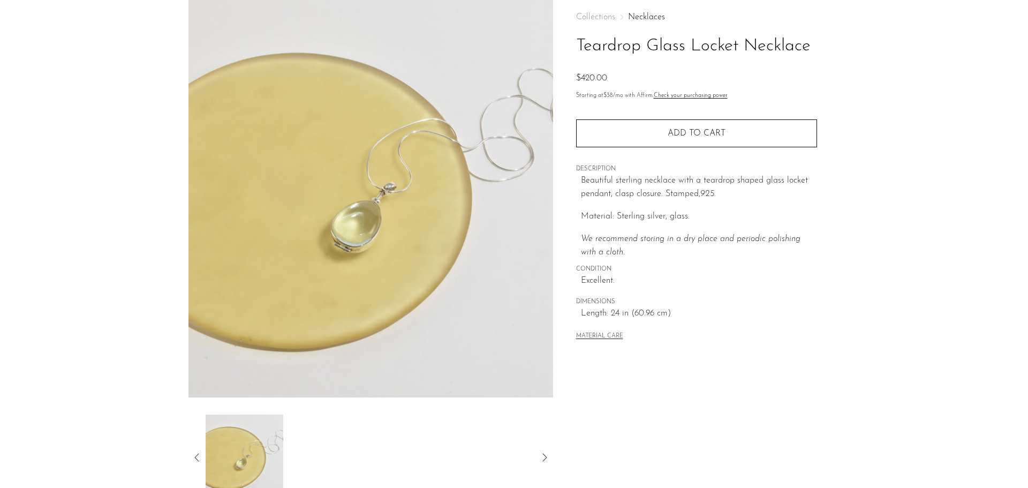
click at [197, 457] on icon at bounding box center [197, 457] width 13 height 13
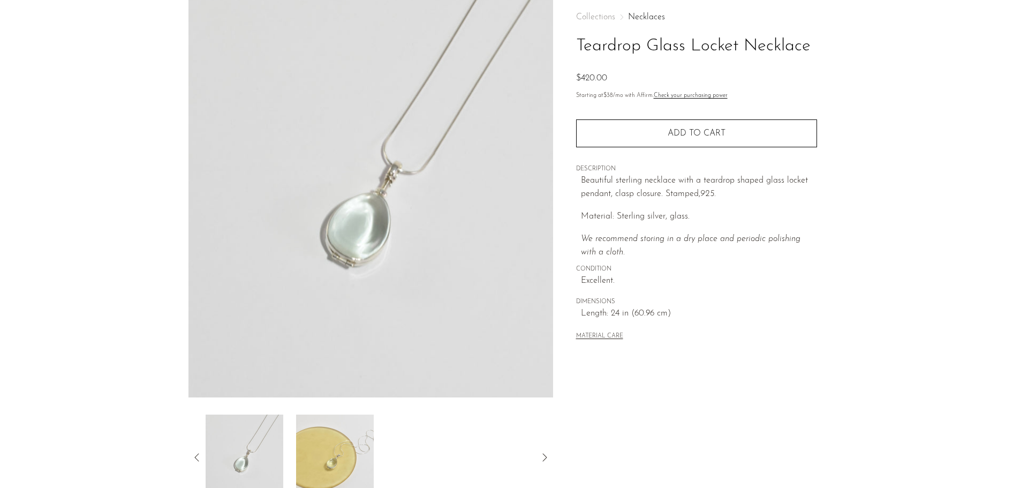
click at [261, 455] on img at bounding box center [245, 458] width 78 height 86
click at [200, 455] on icon at bounding box center [197, 457] width 13 height 13
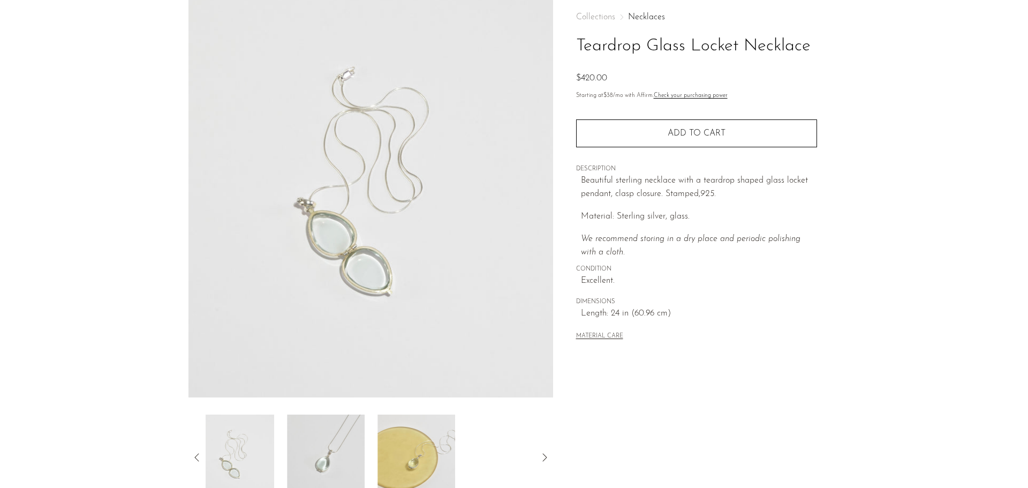
click at [200, 455] on icon at bounding box center [197, 457] width 13 height 13
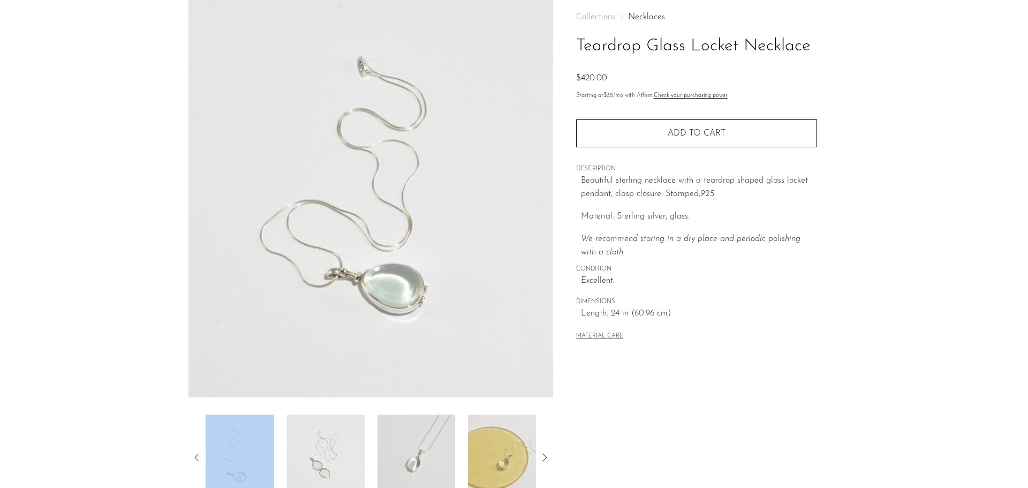
click at [200, 455] on icon at bounding box center [197, 457] width 13 height 13
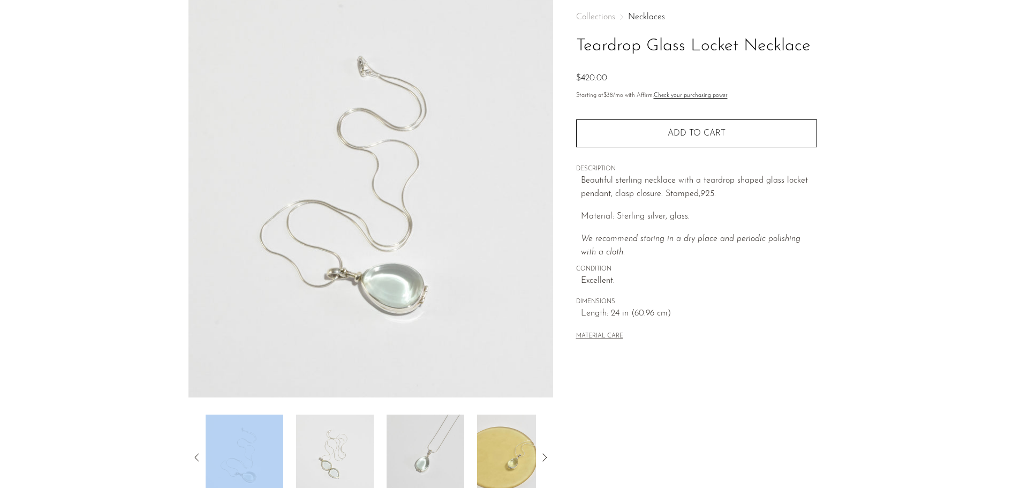
click at [351, 450] on img at bounding box center [335, 458] width 78 height 86
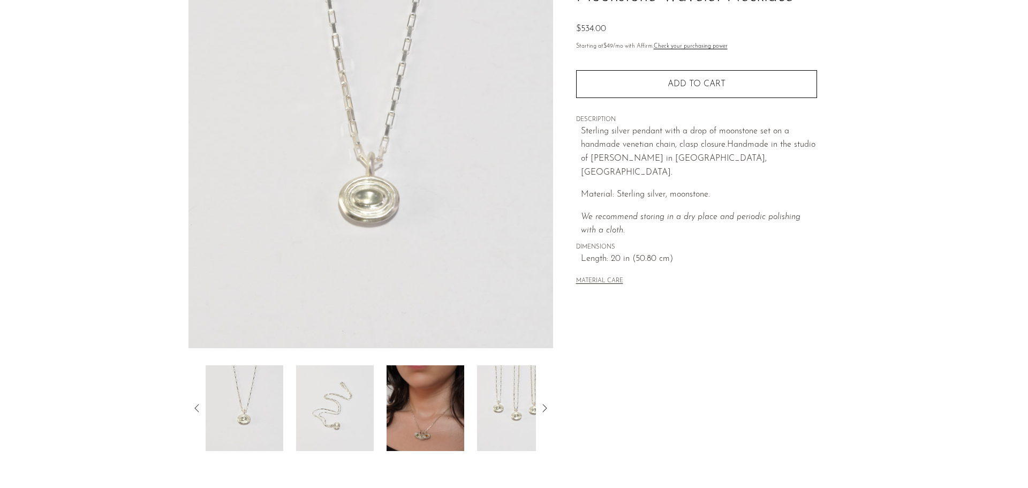
scroll to position [161, 0]
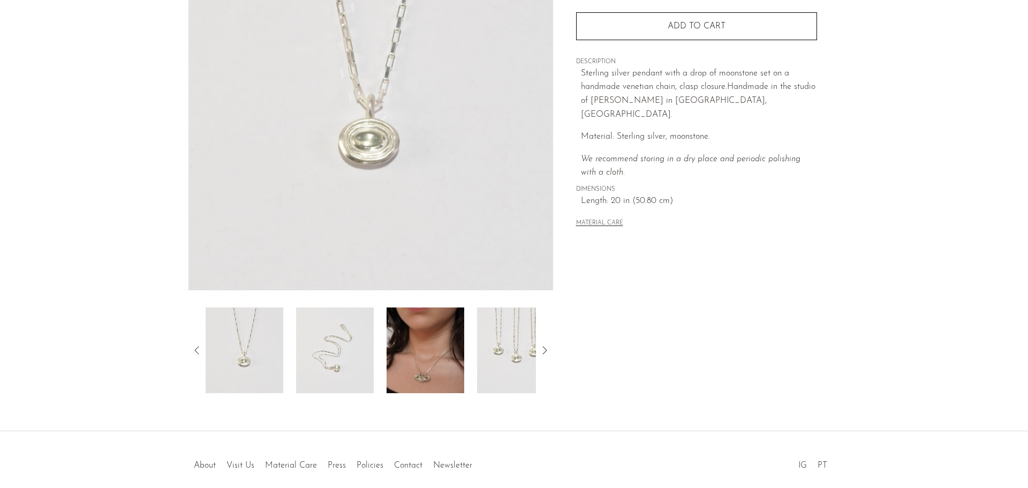
click at [421, 352] on img at bounding box center [426, 350] width 78 height 86
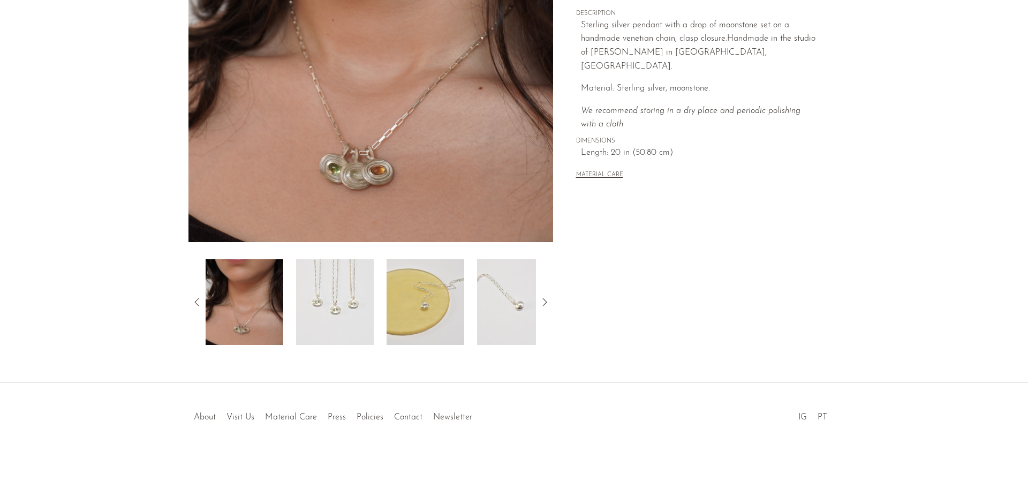
scroll to position [209, 0]
click at [340, 329] on img at bounding box center [335, 302] width 78 height 86
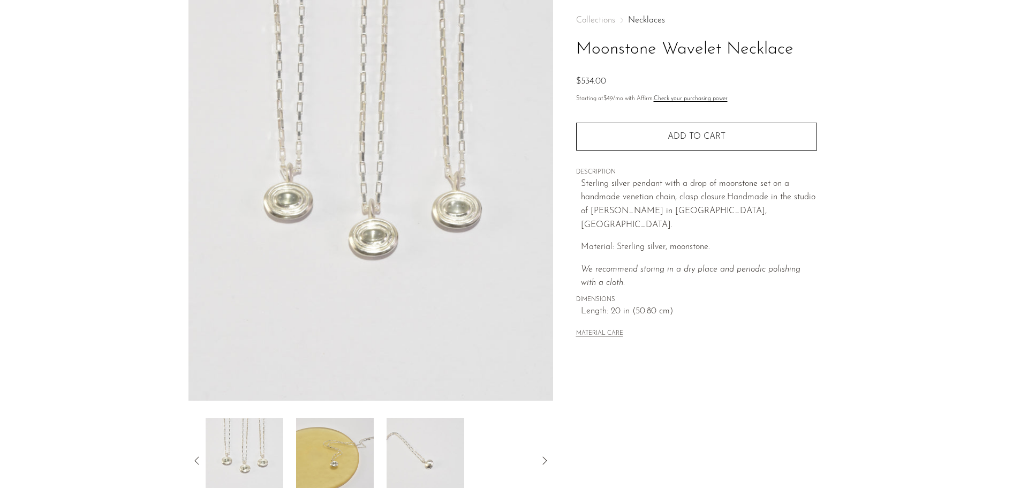
scroll to position [0, 0]
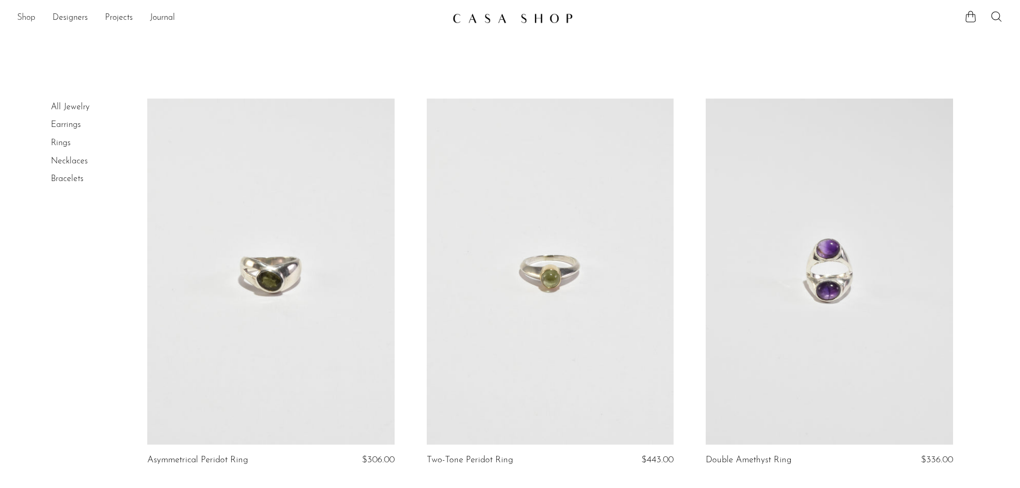
click at [29, 19] on link "Shop" at bounding box center [26, 18] width 18 height 14
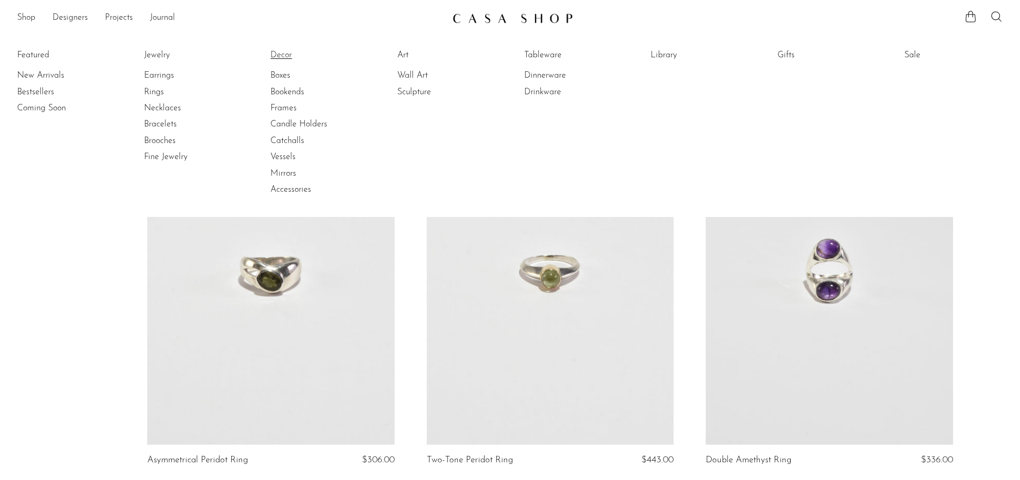
click at [284, 55] on link "Decor" at bounding box center [310, 55] width 80 height 12
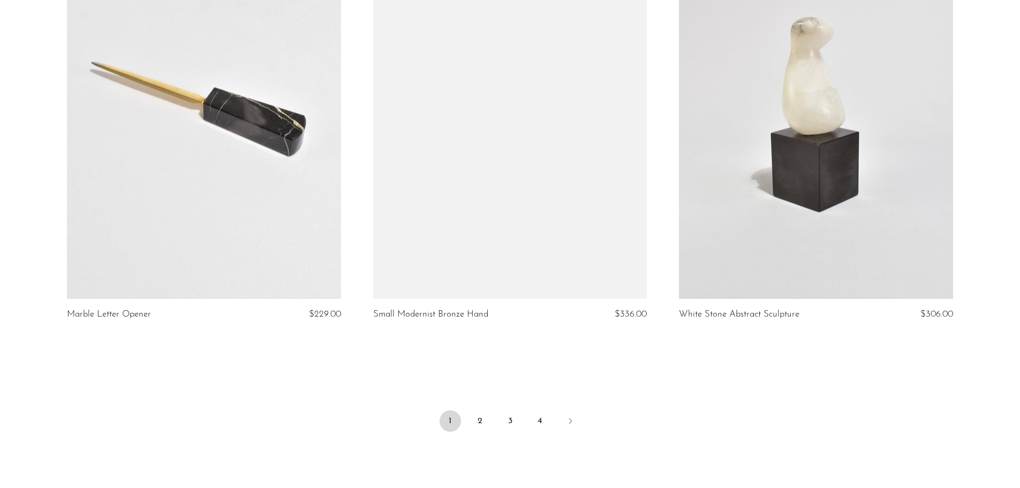
scroll to position [4981, 0]
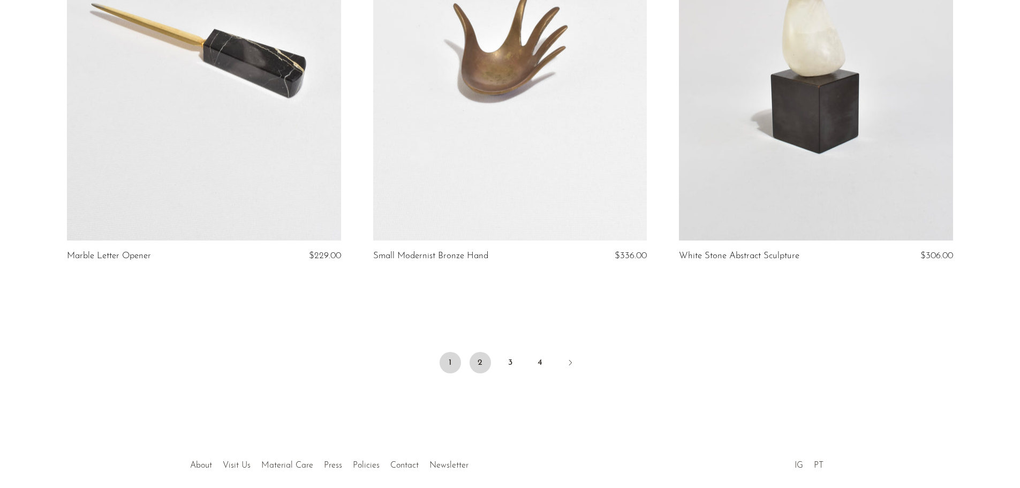
click at [480, 366] on link "2" at bounding box center [480, 362] width 21 height 21
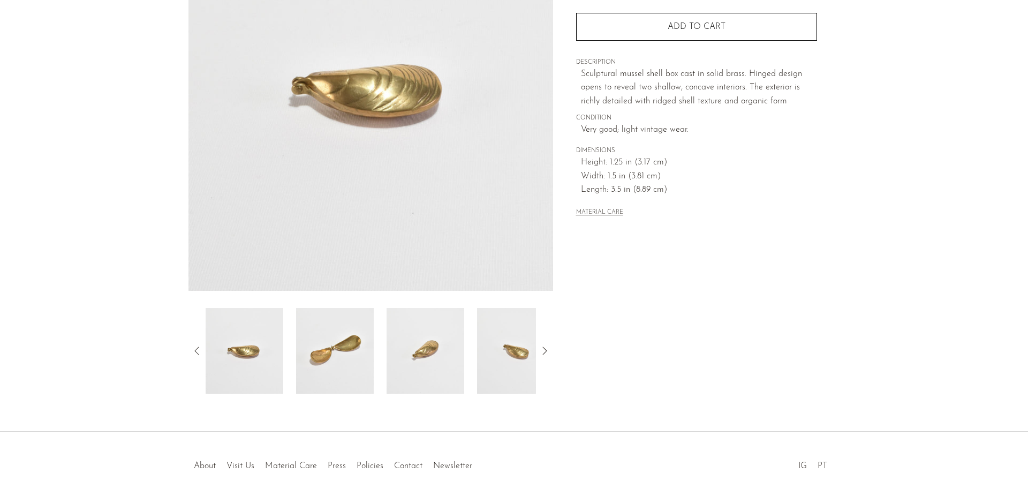
scroll to position [161, 0]
click at [347, 360] on img at bounding box center [335, 350] width 78 height 86
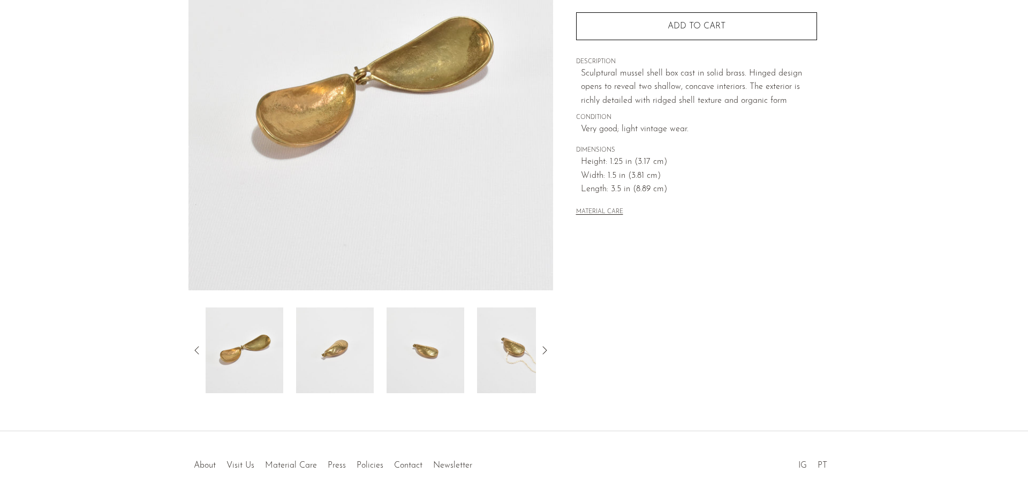
click at [411, 350] on img at bounding box center [426, 350] width 78 height 86
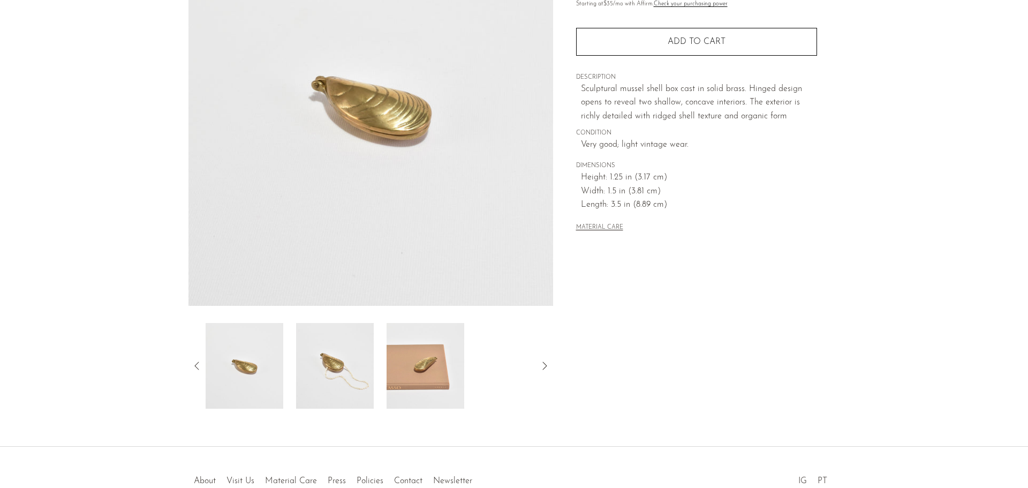
scroll to position [0, 0]
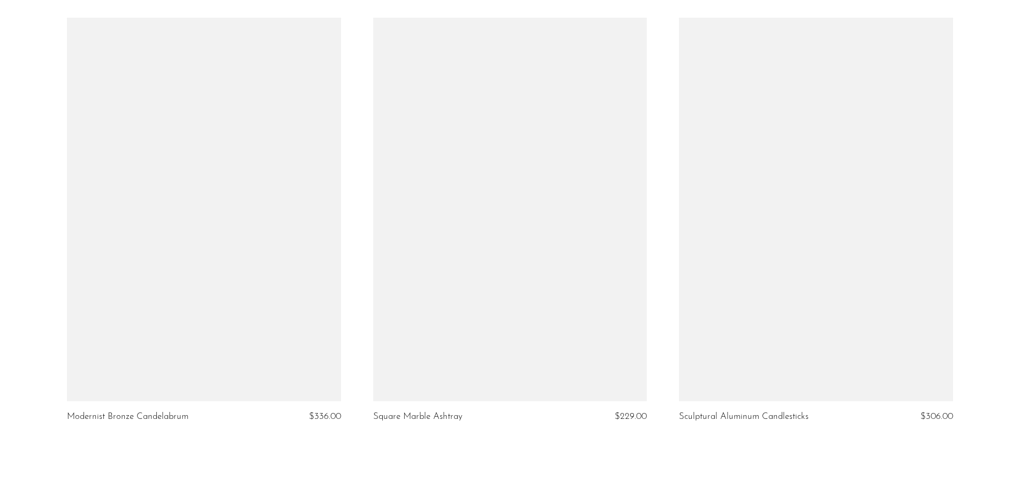
scroll to position [5030, 0]
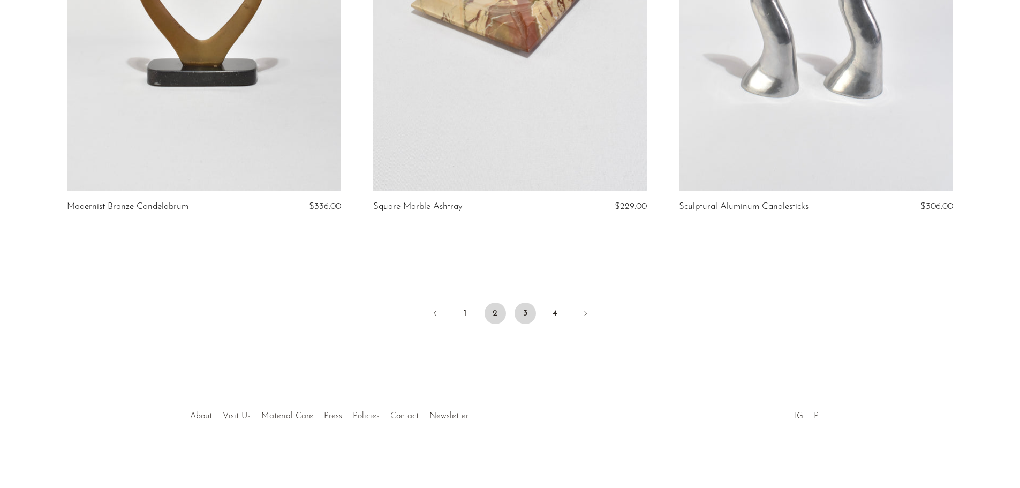
click at [523, 311] on link "3" at bounding box center [525, 313] width 21 height 21
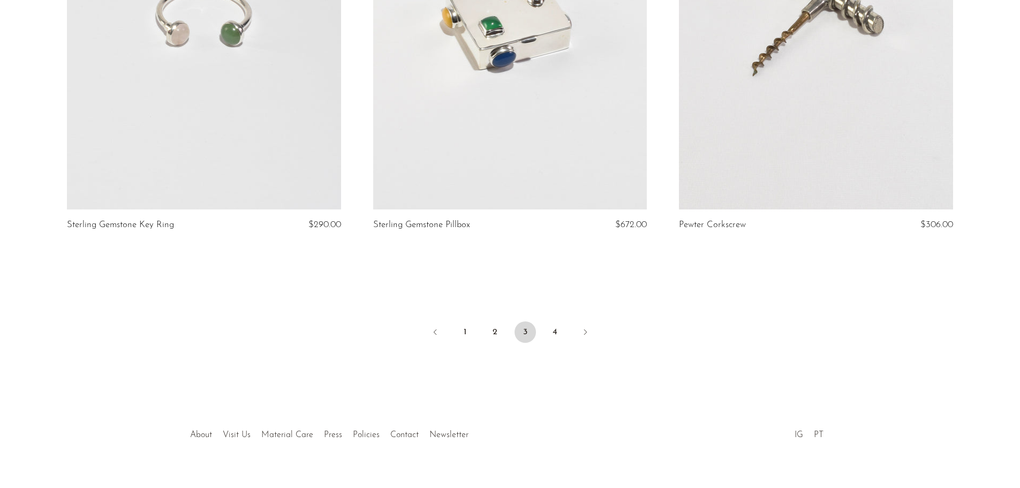
scroll to position [5042, 0]
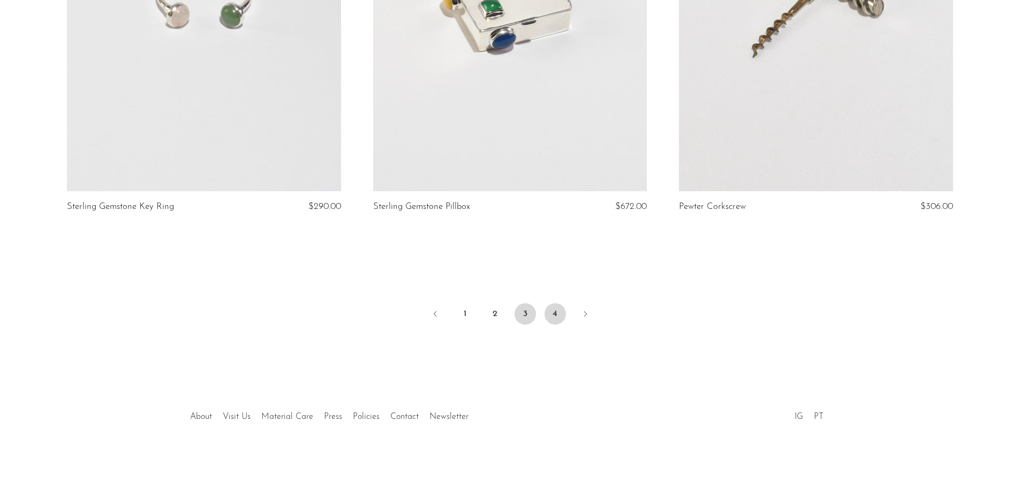
click at [560, 310] on link "4" at bounding box center [555, 313] width 21 height 21
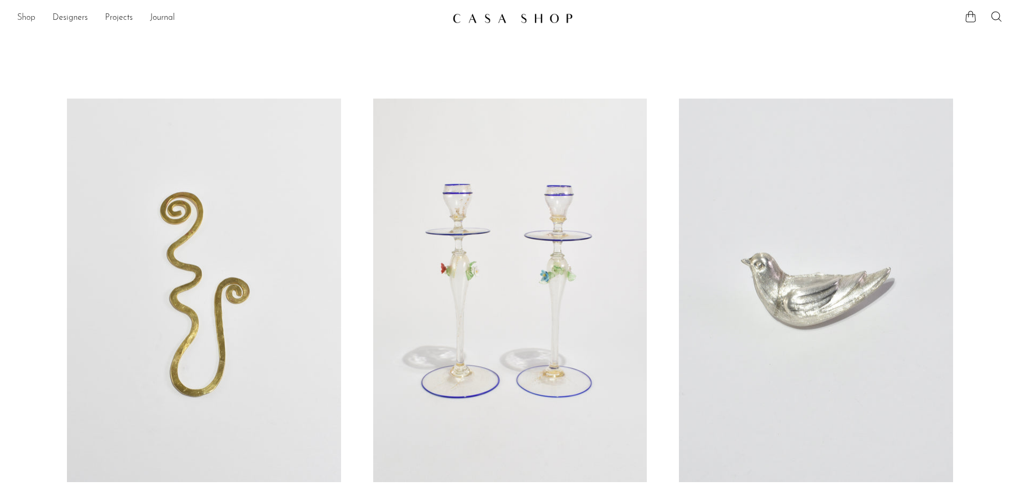
click at [29, 16] on link "Shop" at bounding box center [26, 18] width 18 height 14
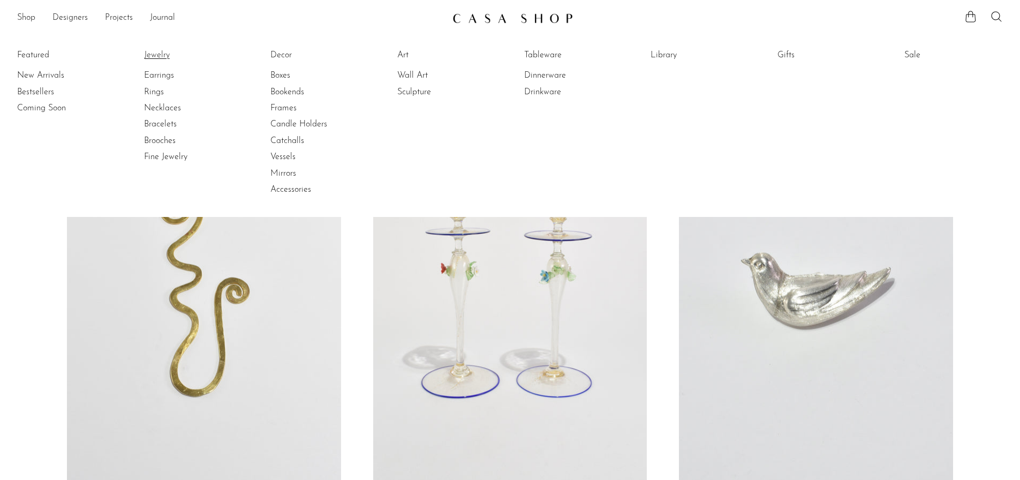
click at [157, 52] on link "Jewelry" at bounding box center [184, 55] width 80 height 12
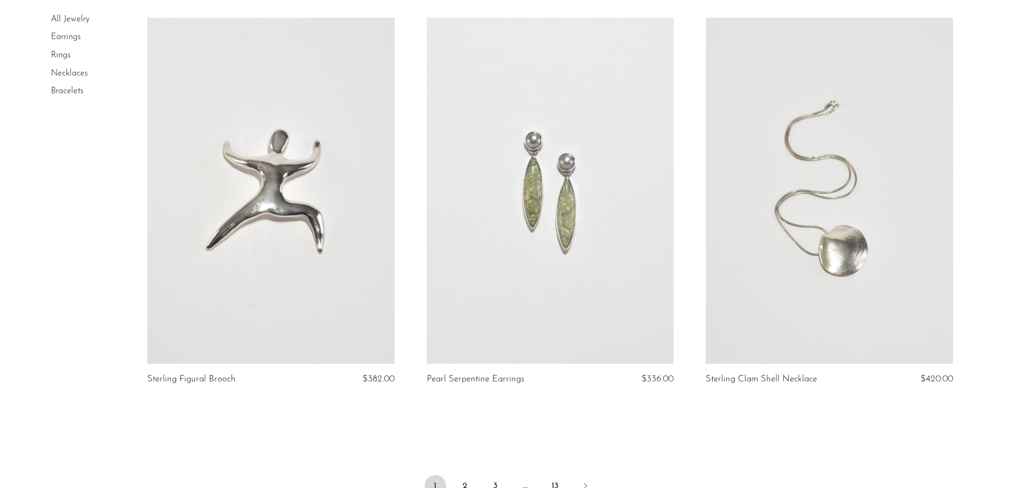
scroll to position [4445, 0]
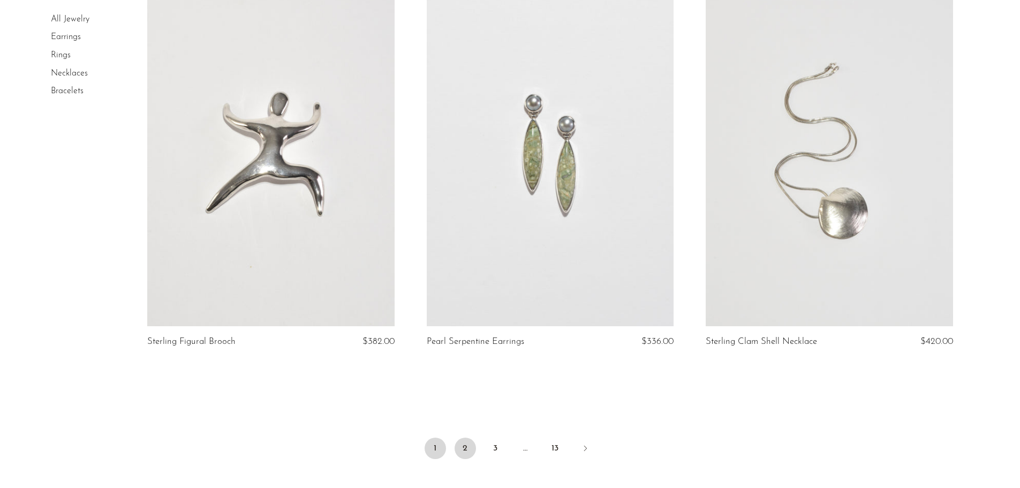
click at [471, 444] on link "2" at bounding box center [465, 448] width 21 height 21
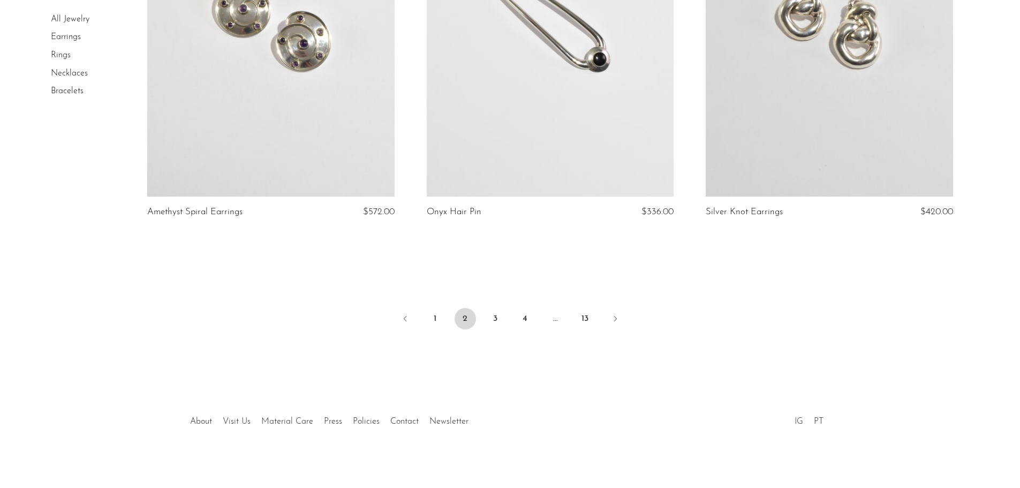
scroll to position [4600, 0]
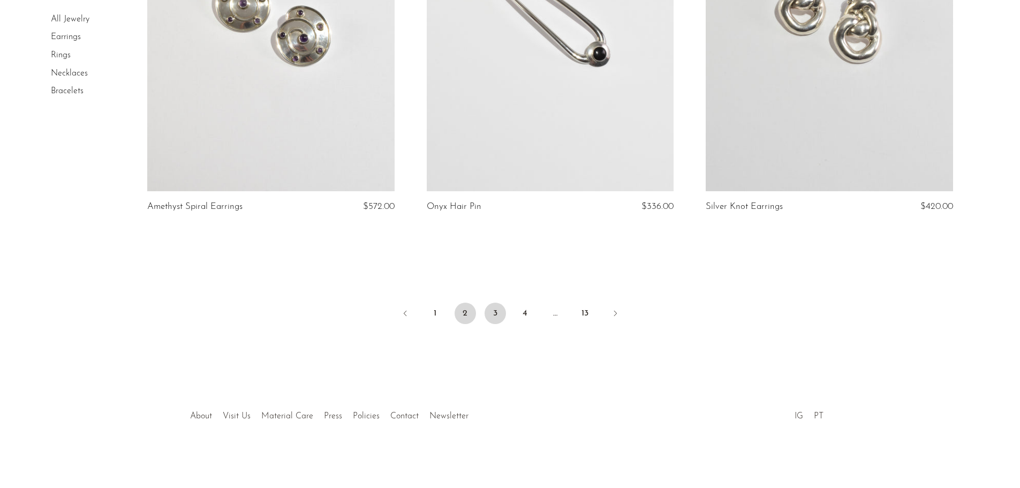
click at [495, 317] on link "3" at bounding box center [495, 313] width 21 height 21
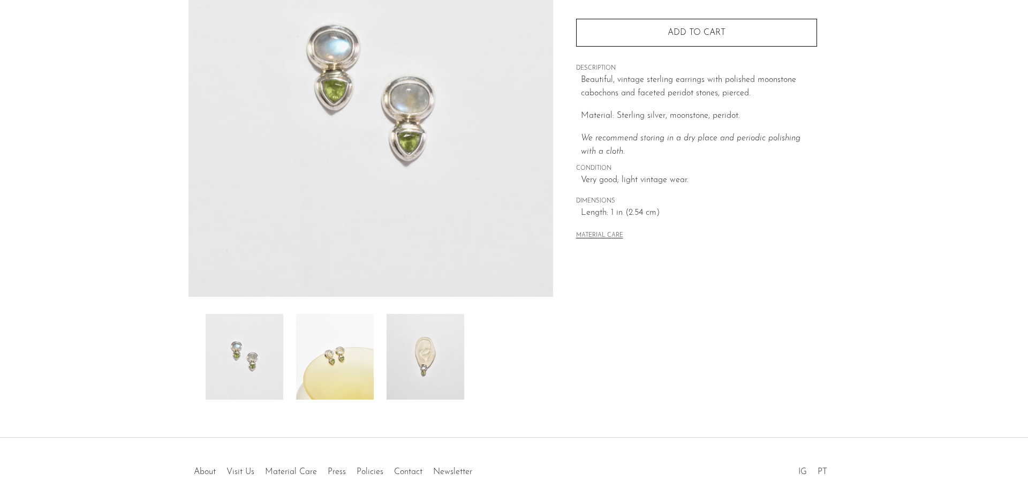
scroll to position [161, 0]
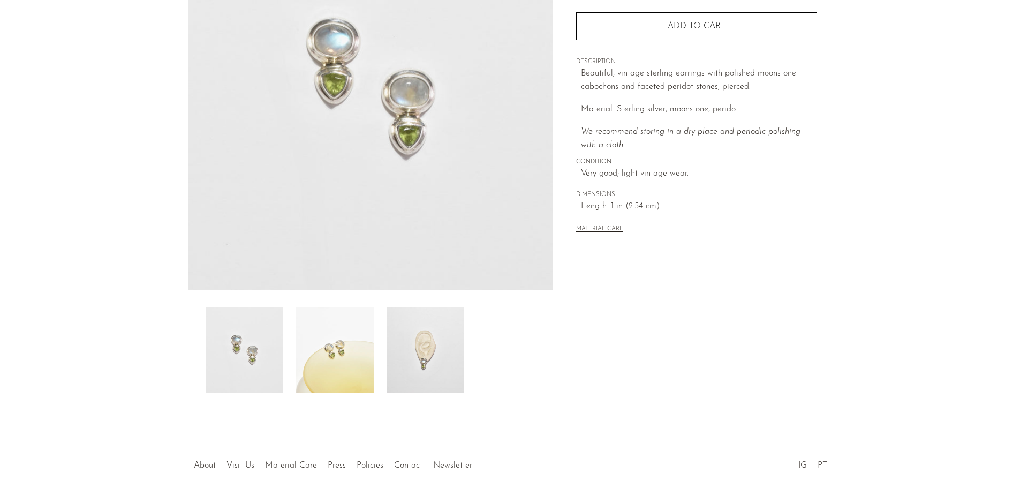
click at [434, 361] on img at bounding box center [426, 350] width 78 height 86
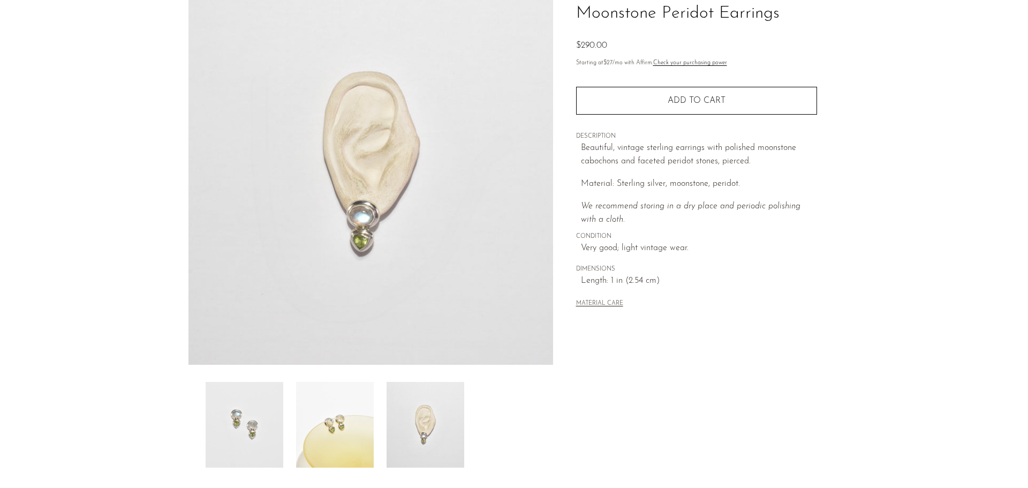
scroll to position [54, 0]
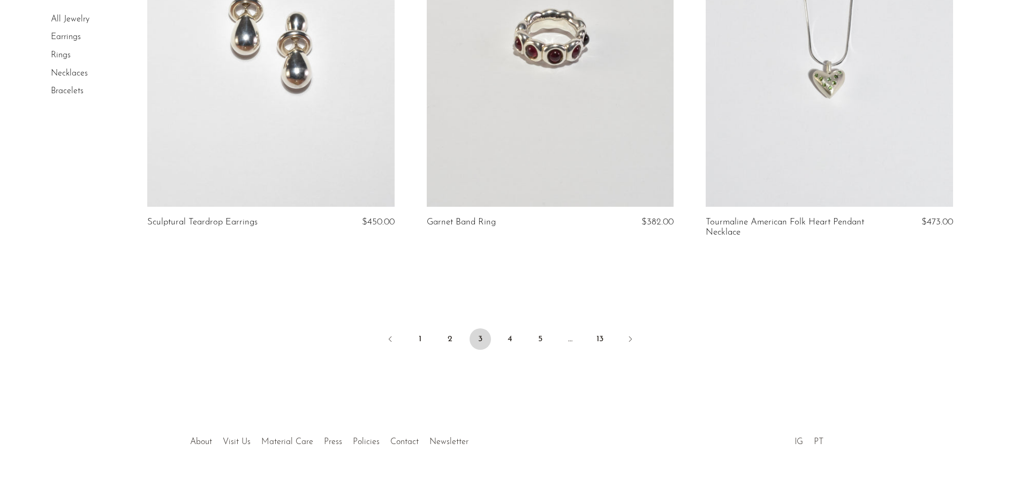
scroll to position [4602, 0]
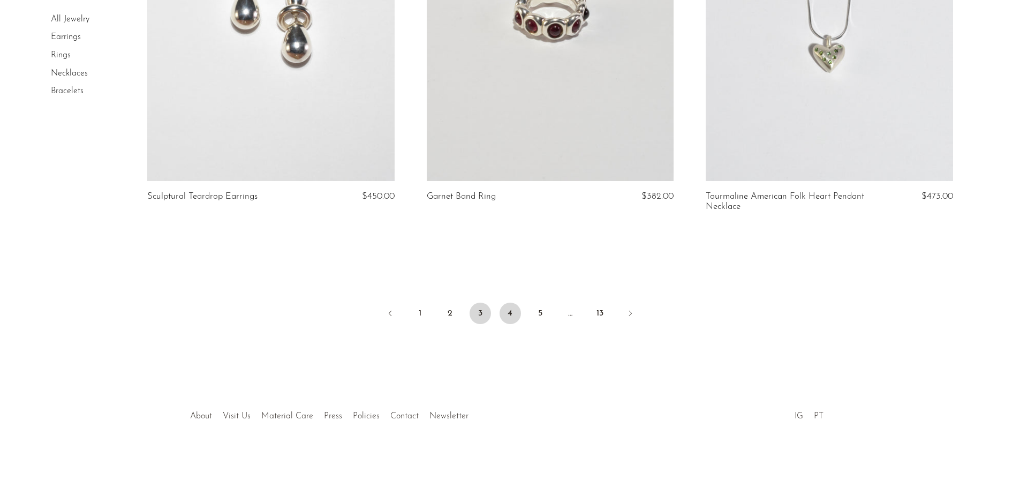
click at [510, 318] on link "4" at bounding box center [510, 313] width 21 height 21
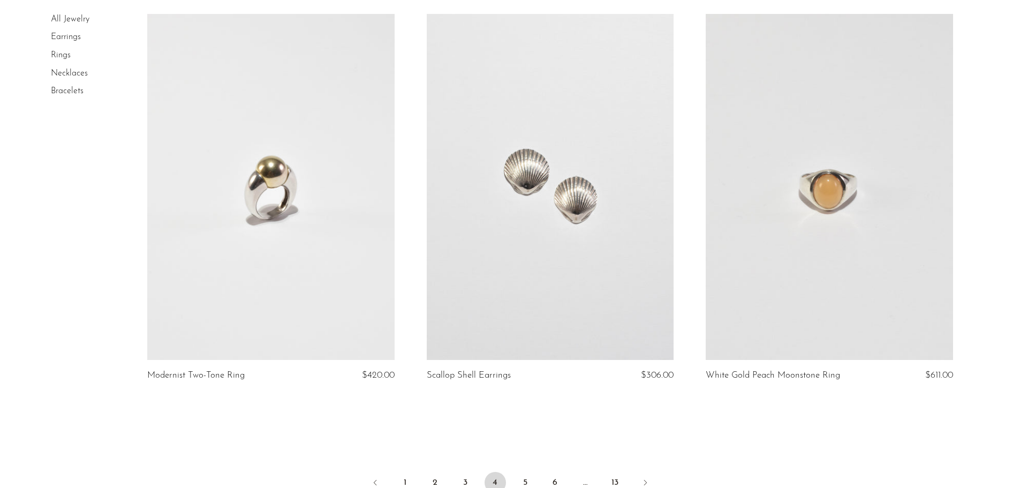
scroll to position [4552, 0]
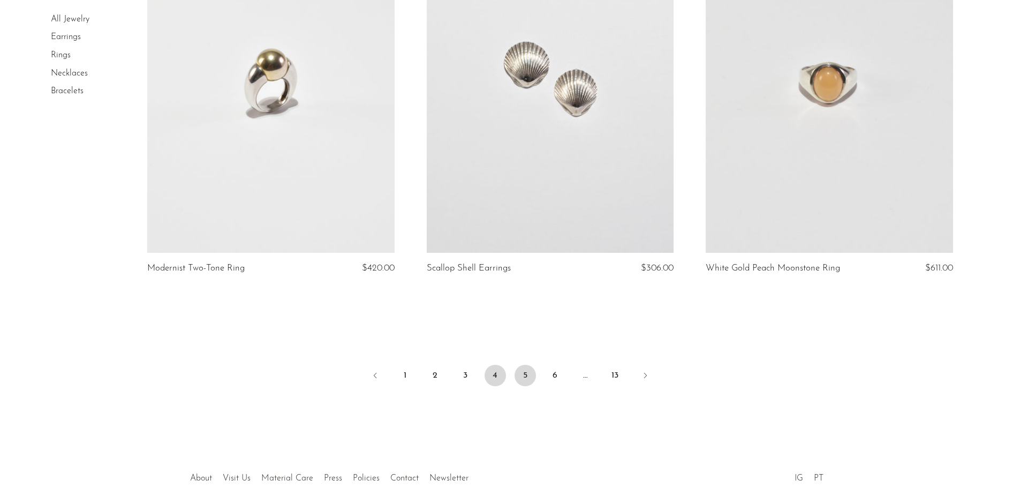
click at [524, 370] on link "5" at bounding box center [525, 375] width 21 height 21
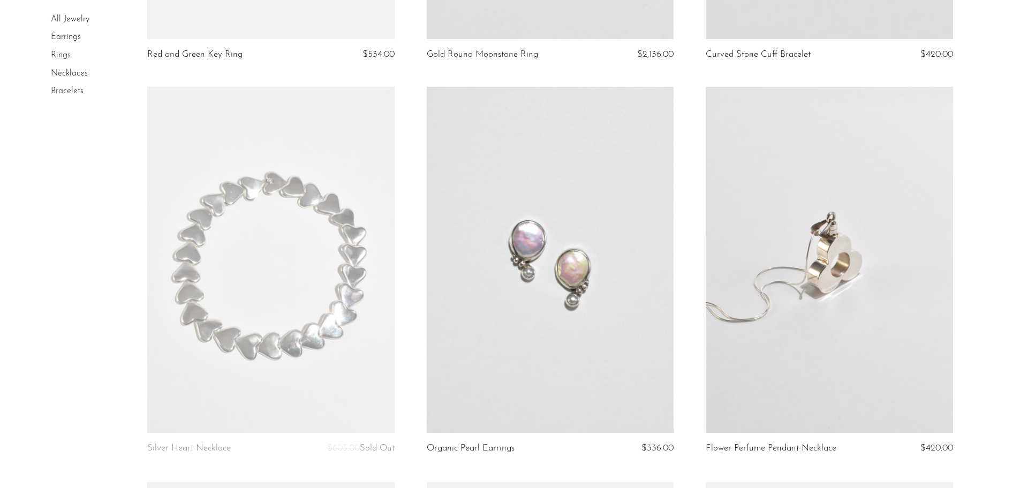
scroll to position [3588, 0]
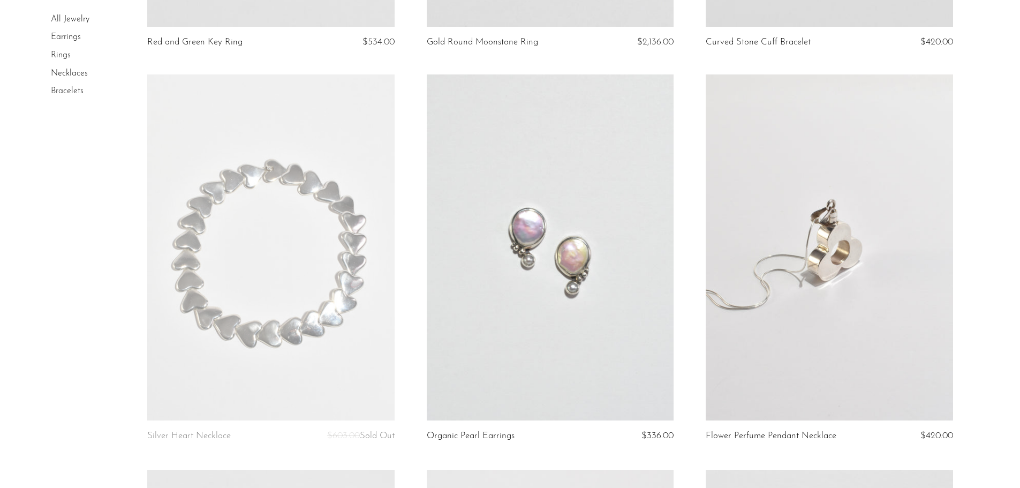
click at [59, 57] on link "Rings" at bounding box center [61, 55] width 20 height 9
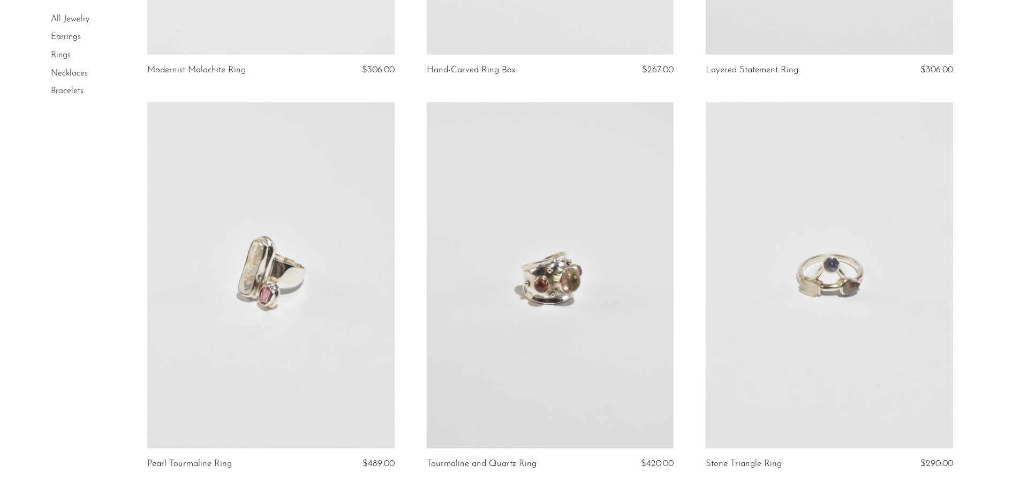
scroll to position [803, 0]
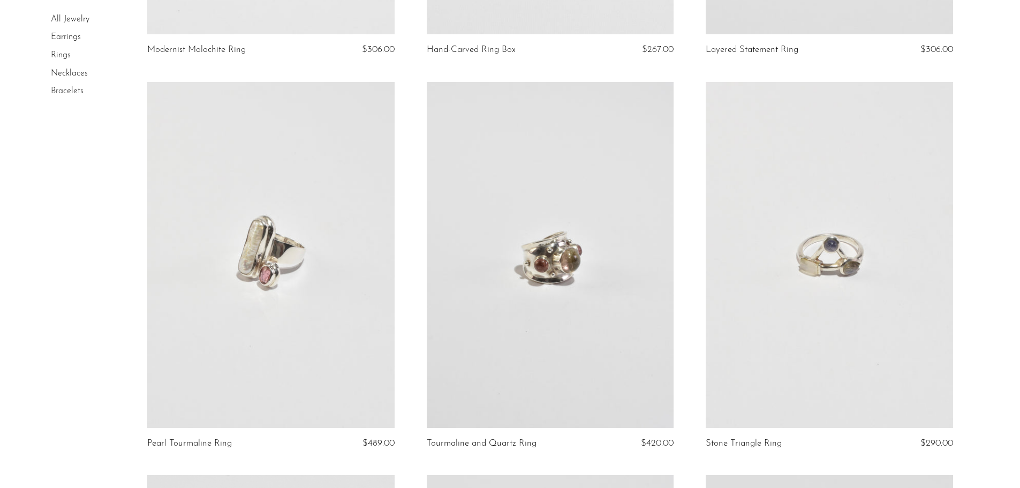
click at [554, 272] on link at bounding box center [550, 255] width 247 height 346
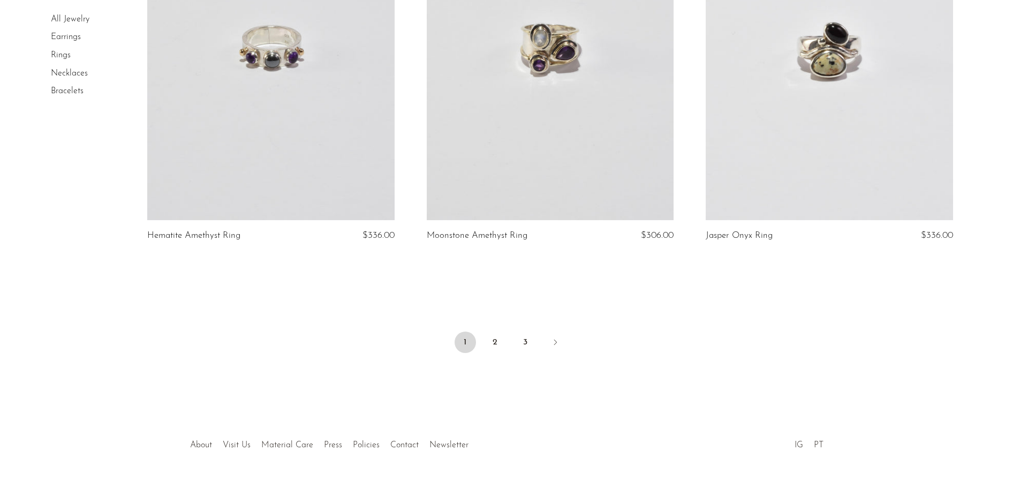
scroll to position [4552, 0]
click at [493, 341] on link "2" at bounding box center [495, 340] width 21 height 21
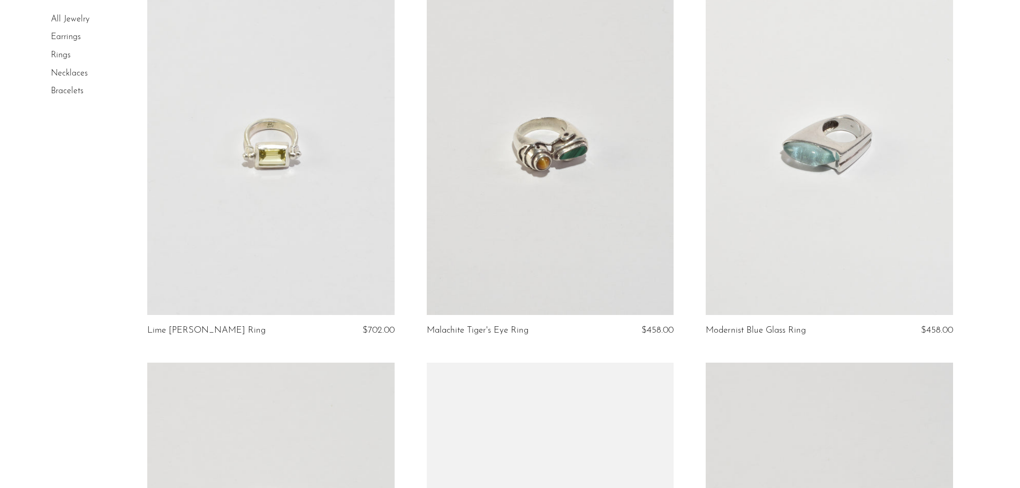
scroll to position [536, 0]
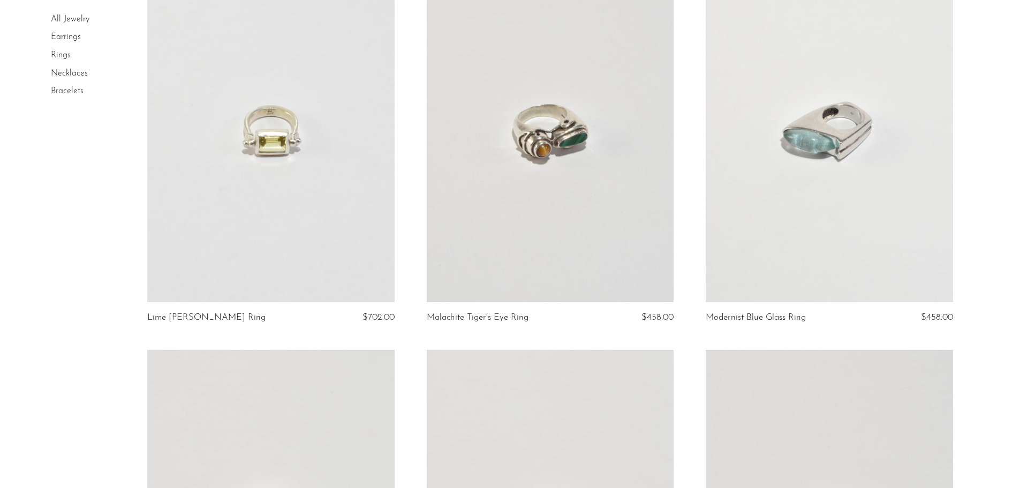
click at [275, 139] on link at bounding box center [270, 129] width 247 height 346
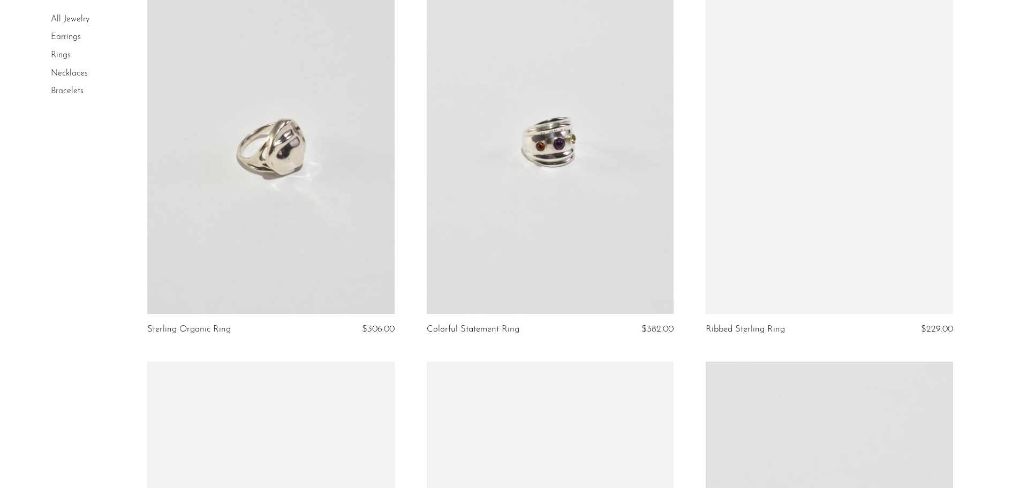
scroll to position [1285, 0]
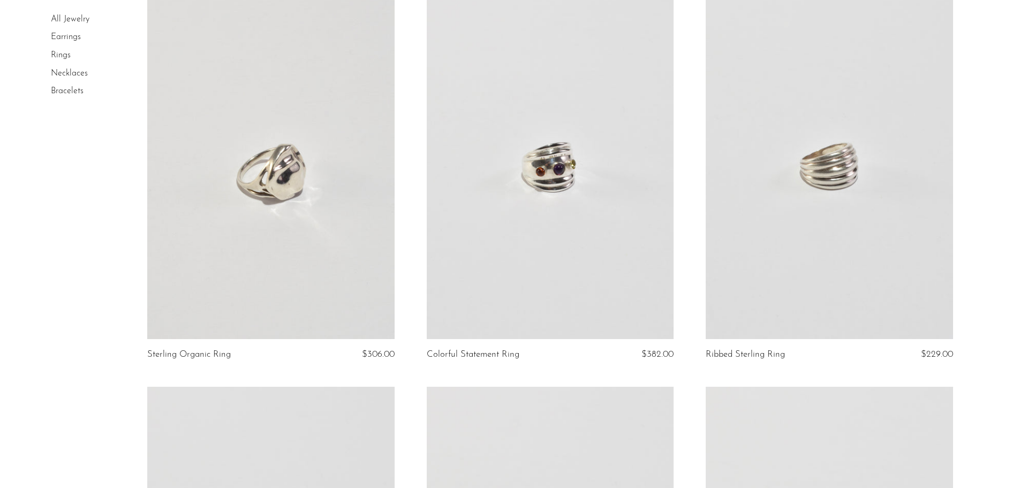
click at [335, 206] on link at bounding box center [270, 166] width 247 height 346
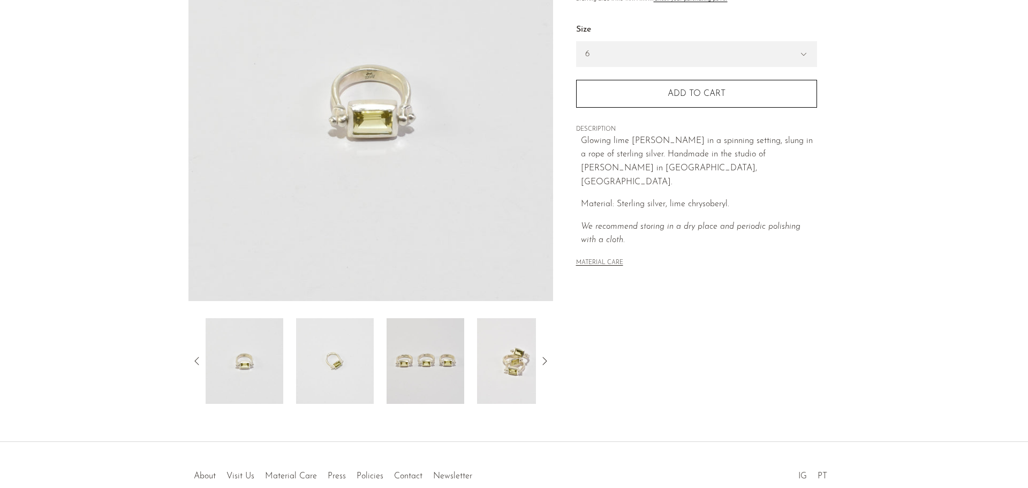
scroll to position [161, 0]
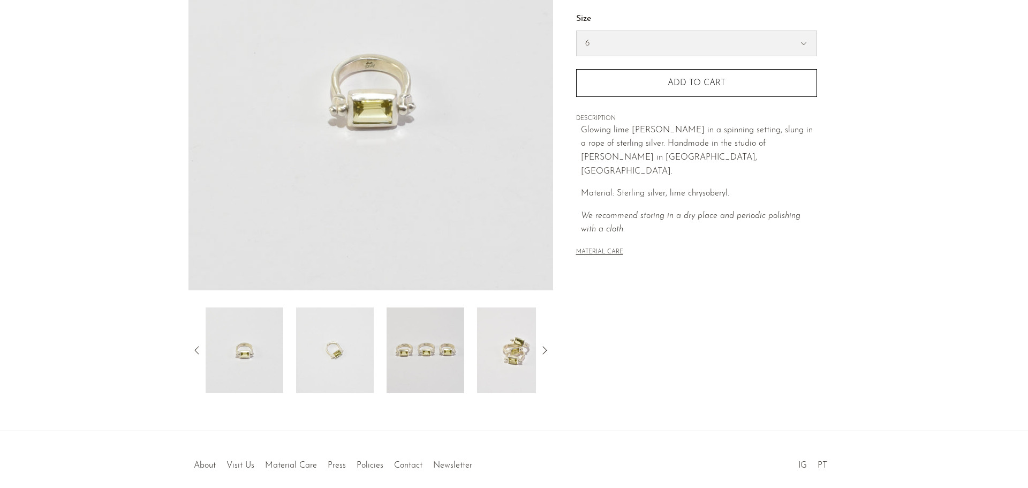
click at [667, 42] on select "6 7 8" at bounding box center [697, 43] width 240 height 25
click at [515, 350] on img at bounding box center [516, 350] width 78 height 86
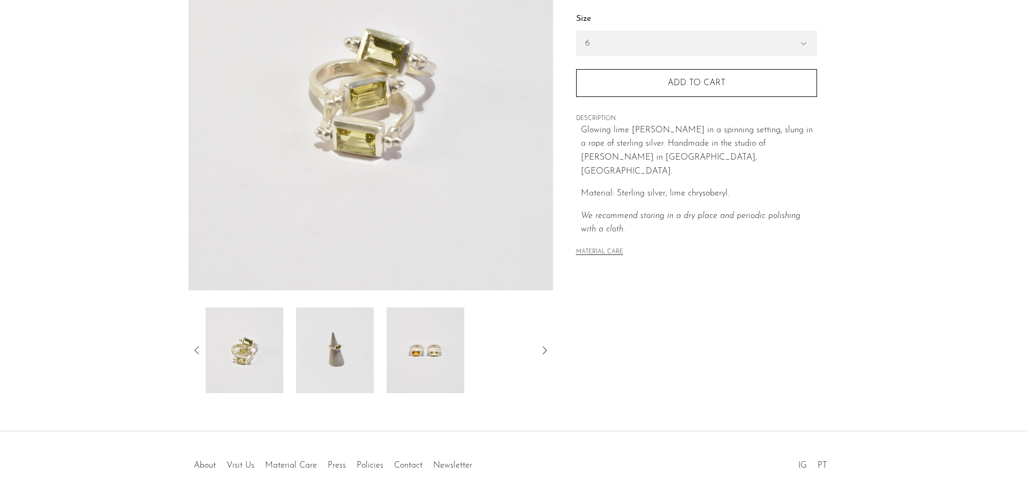
click at [432, 361] on img at bounding box center [426, 350] width 78 height 86
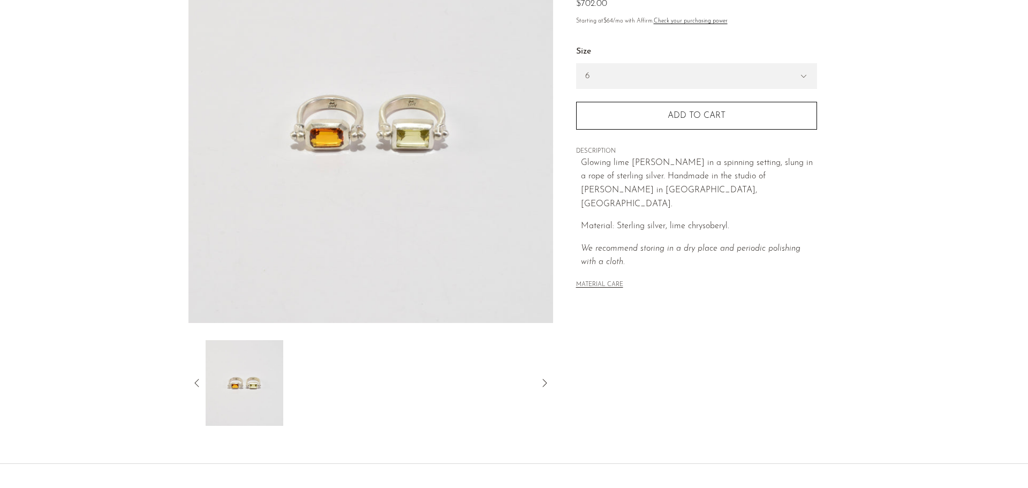
scroll to position [0, 0]
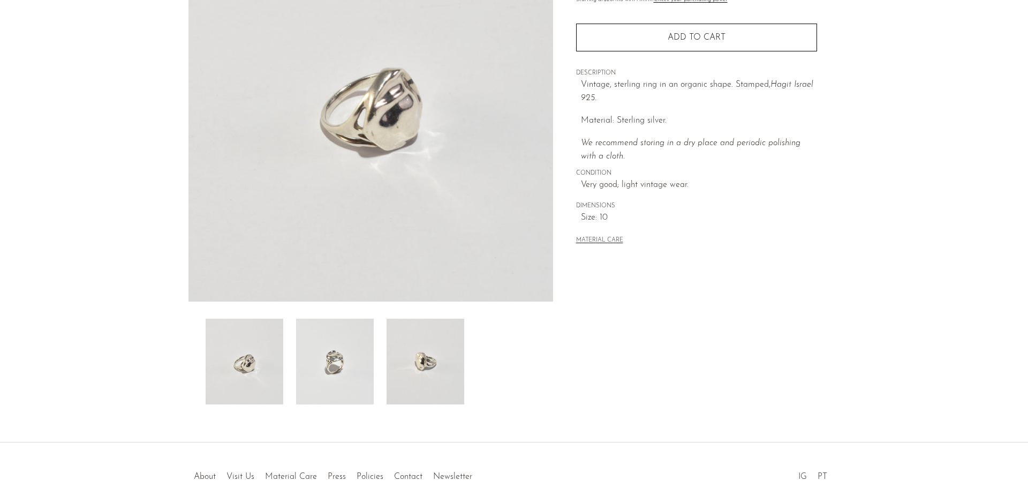
scroll to position [161, 0]
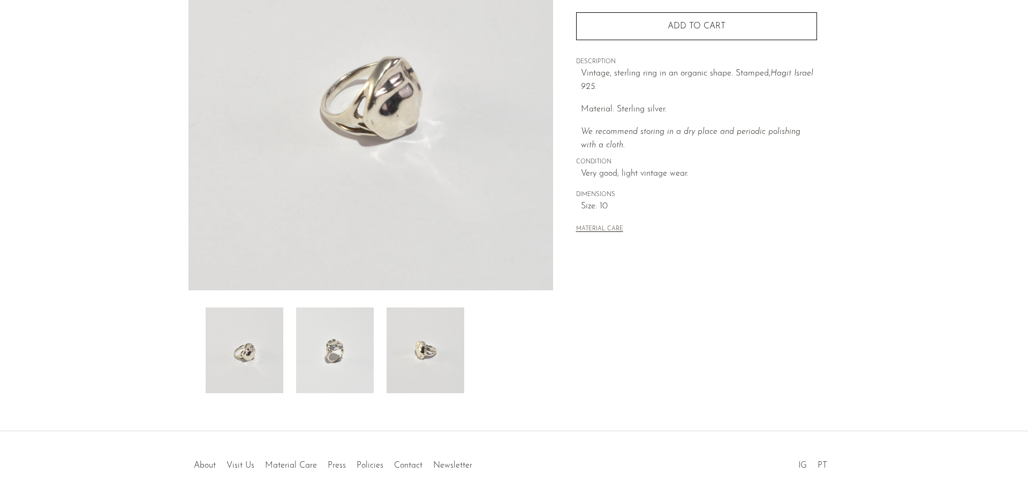
click at [431, 364] on img at bounding box center [426, 350] width 78 height 86
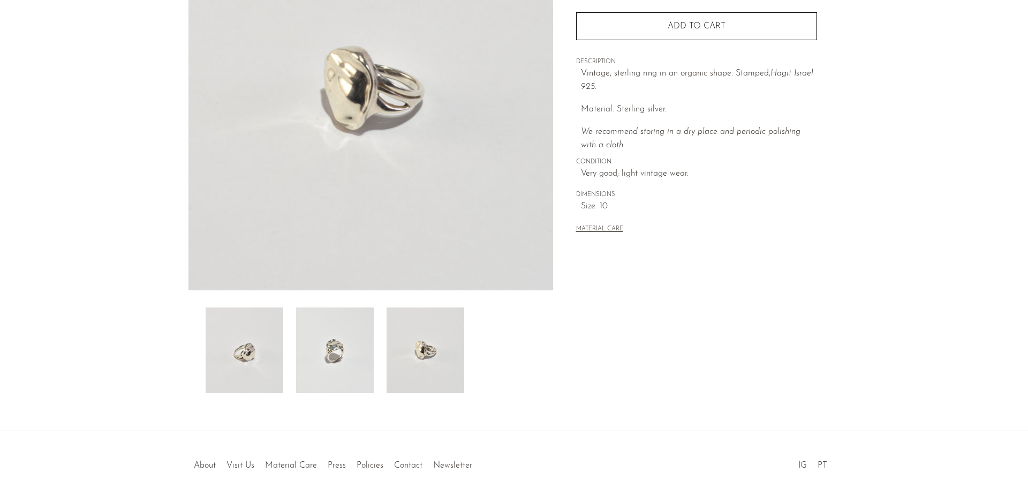
click at [340, 373] on img at bounding box center [335, 350] width 78 height 86
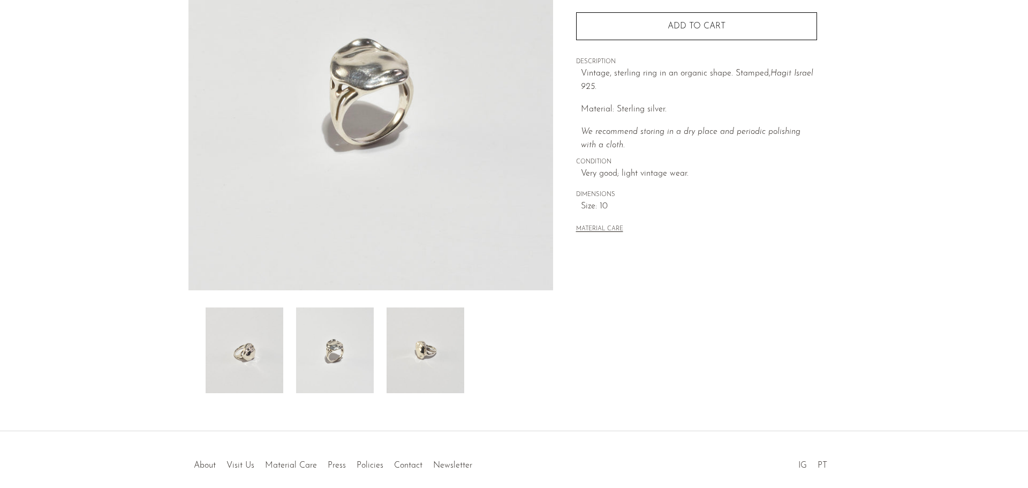
click at [213, 375] on img at bounding box center [245, 350] width 78 height 86
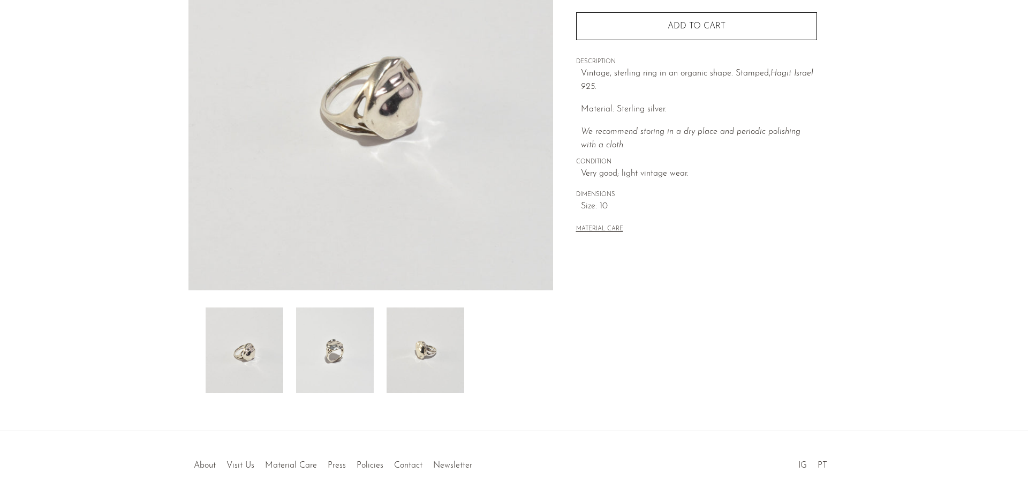
scroll to position [0, 0]
